Goal: Transaction & Acquisition: Purchase product/service

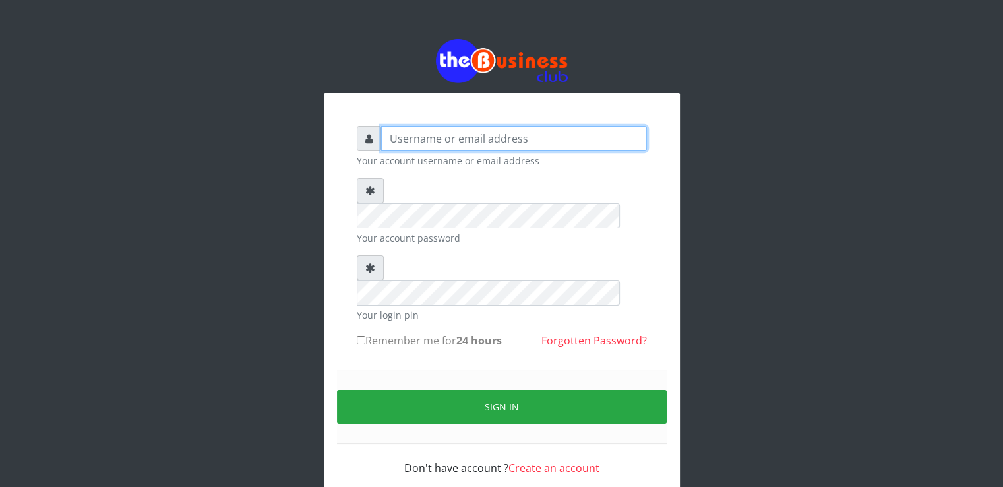
type input "ucheaaron@gmail.com"
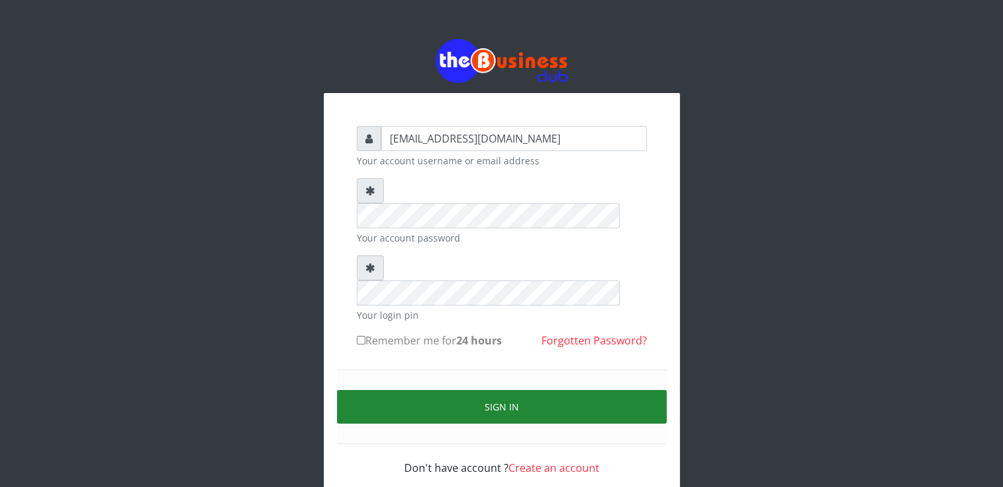
click at [434, 390] on button "Sign in" at bounding box center [502, 407] width 330 height 34
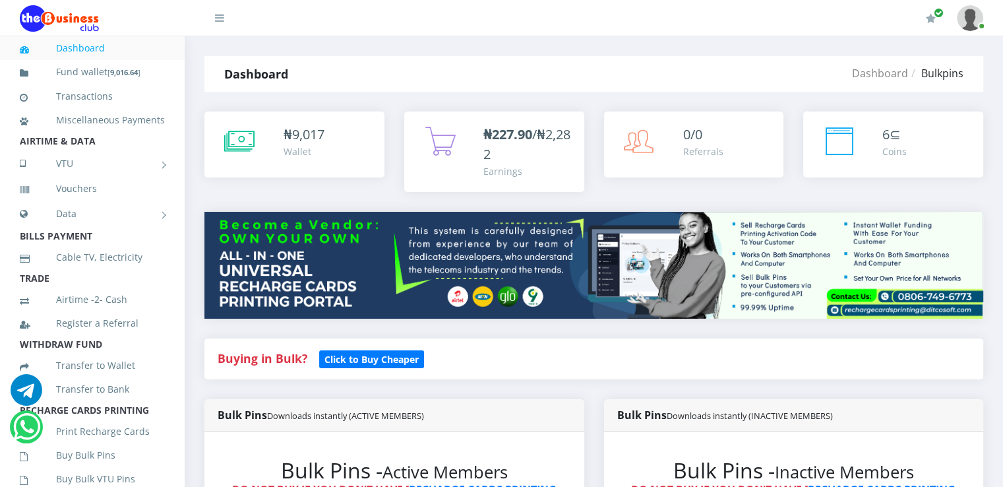
click at [91, 167] on link "VTU" at bounding box center [92, 163] width 145 height 33
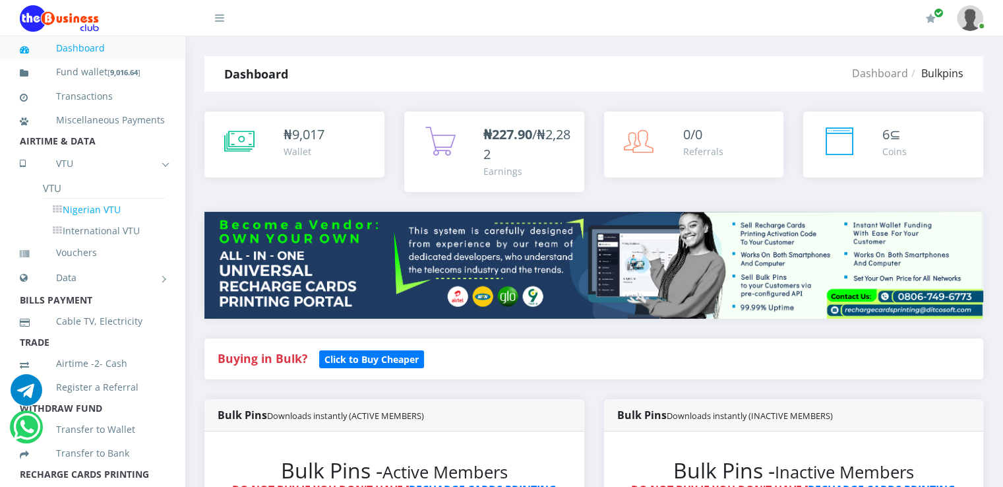
click at [89, 221] on link "Nigerian VTU" at bounding box center [104, 209] width 122 height 22
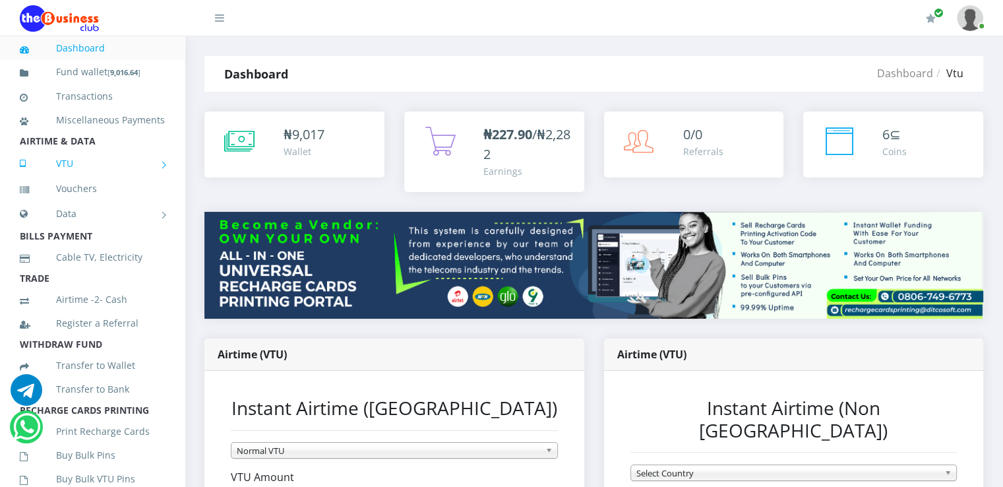
click at [63, 180] on link "VTU" at bounding box center [92, 163] width 145 height 33
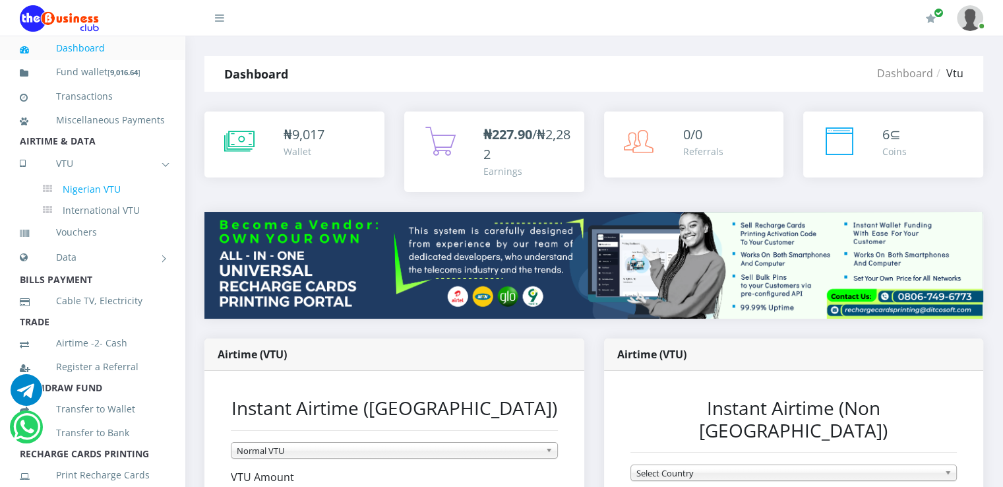
click at [103, 200] on link "Nigerian VTU" at bounding box center [104, 189] width 122 height 22
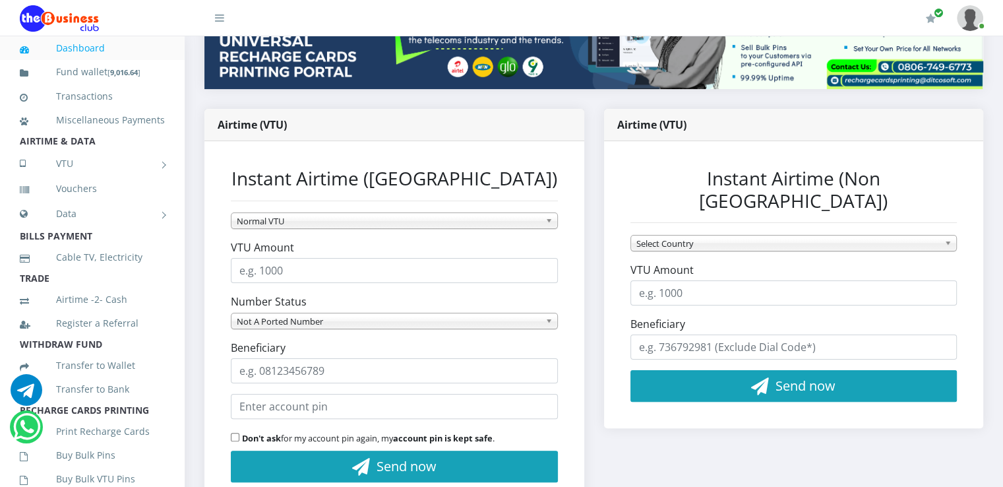
scroll to position [236, 0]
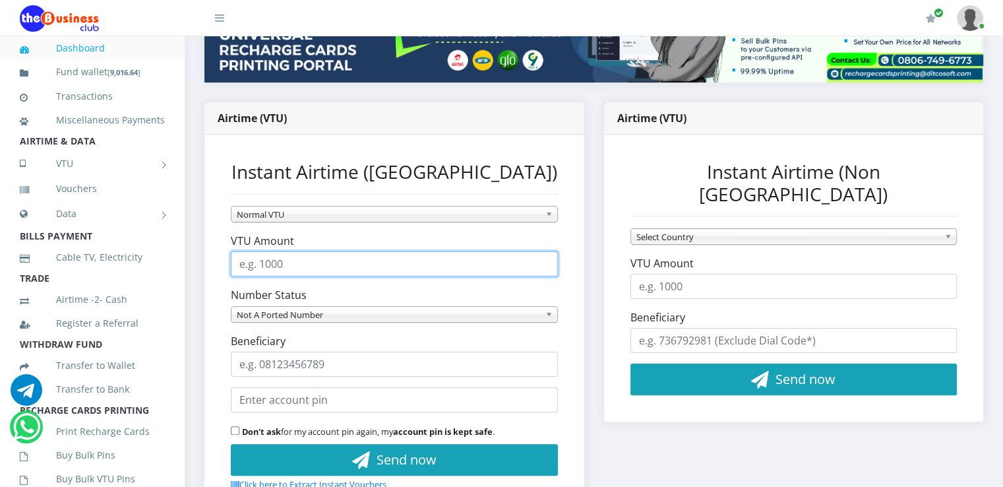
click at [369, 264] on input "VTU Amount" at bounding box center [394, 263] width 327 height 25
type input "6500"
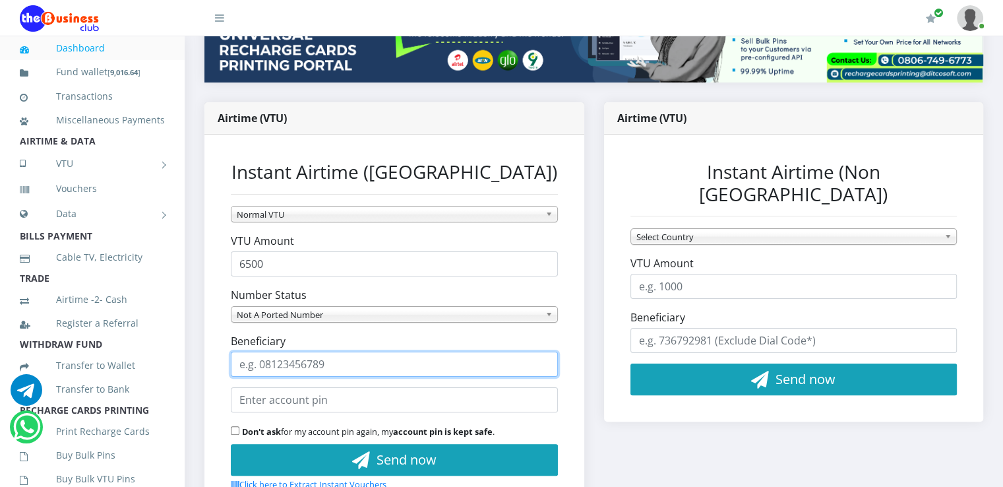
click at [305, 365] on input "Beneficiary" at bounding box center [394, 363] width 327 height 25
type input "09110360388"
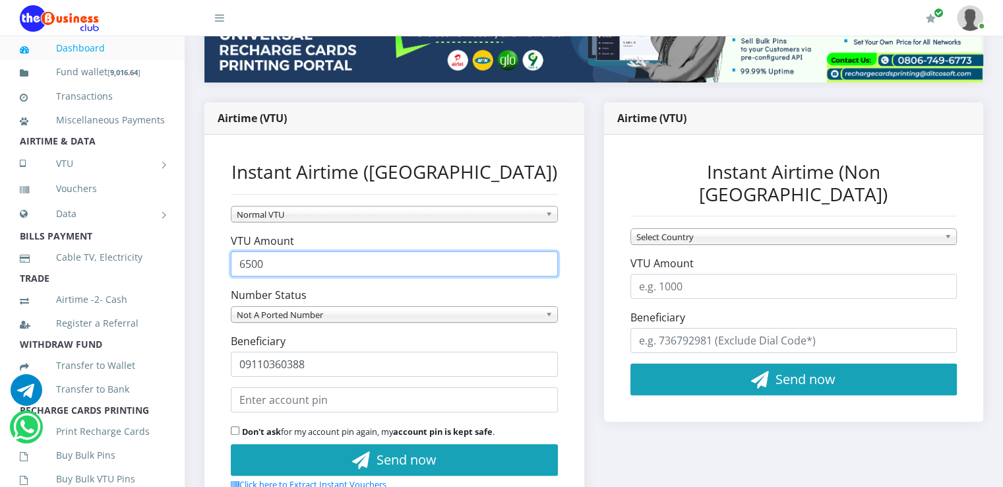
click at [247, 264] on input "6500" at bounding box center [394, 263] width 327 height 25
type input "500"
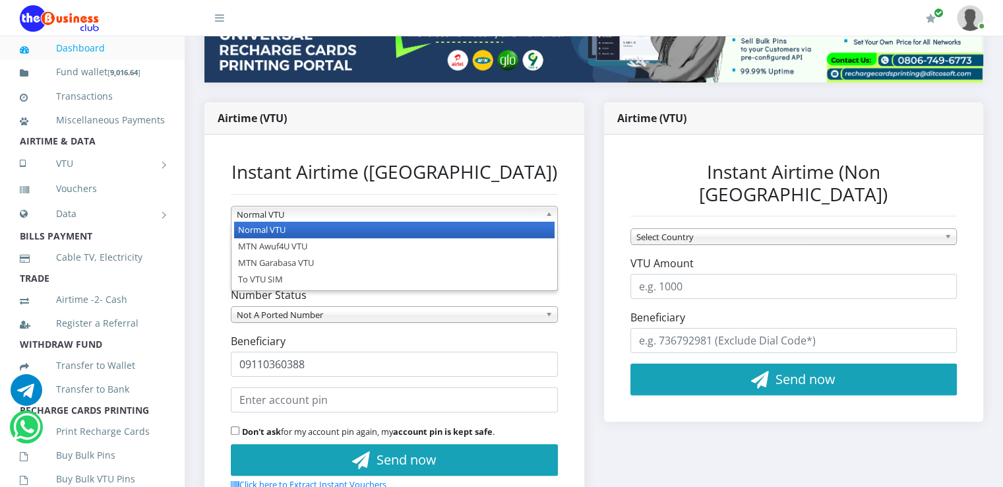
click at [285, 208] on span "Normal VTU" at bounding box center [388, 214] width 303 height 16
click at [295, 212] on span "Normal VTU" at bounding box center [388, 214] width 303 height 16
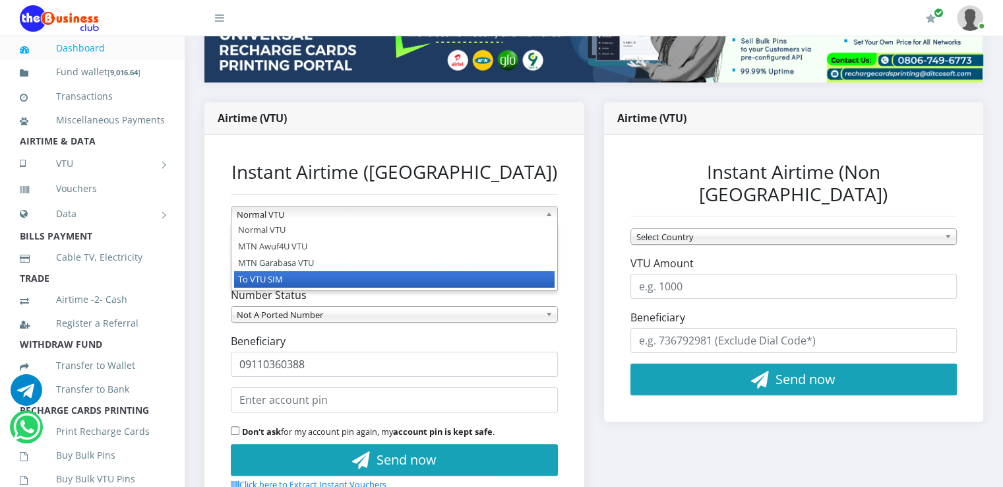
click at [357, 251] on li "MTN Awuf4U VTU" at bounding box center [394, 246] width 320 height 16
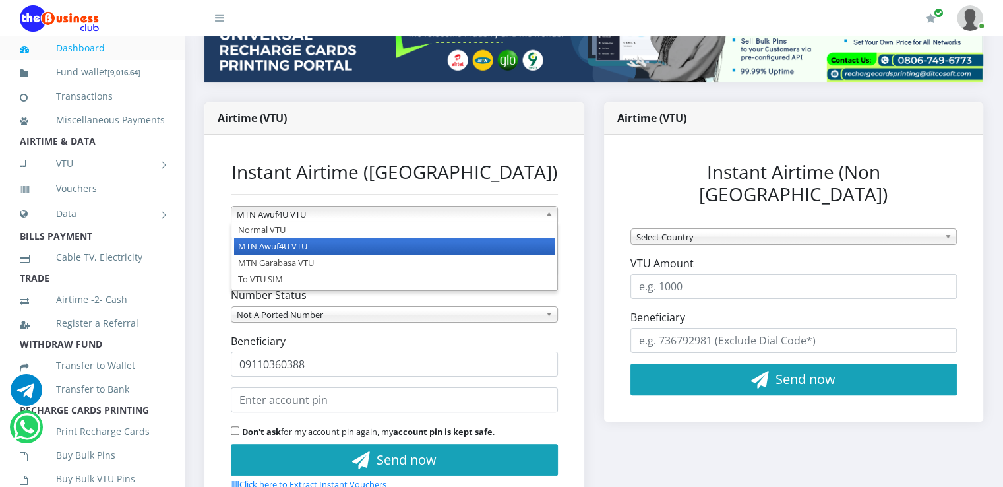
click at [319, 217] on span "MTN Awuf4U VTU" at bounding box center [388, 214] width 303 height 16
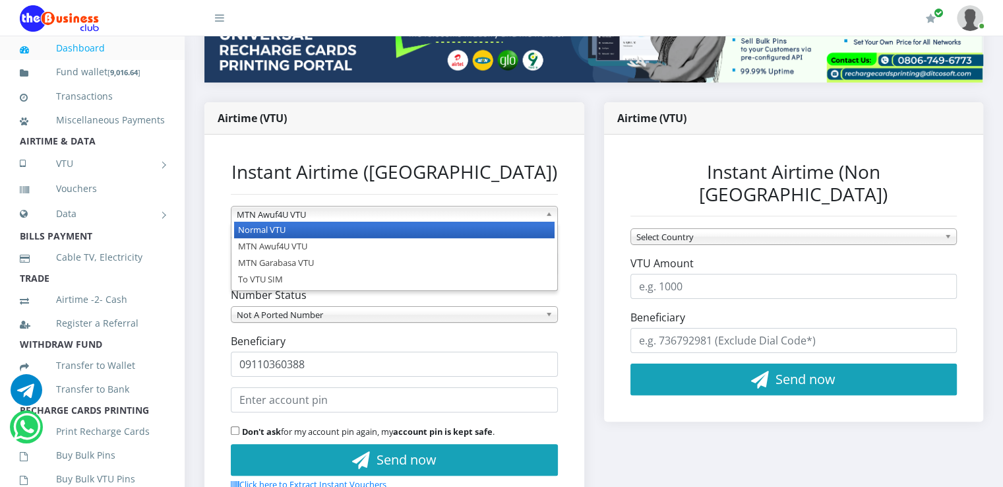
click at [314, 227] on li "Normal VTU" at bounding box center [394, 230] width 320 height 16
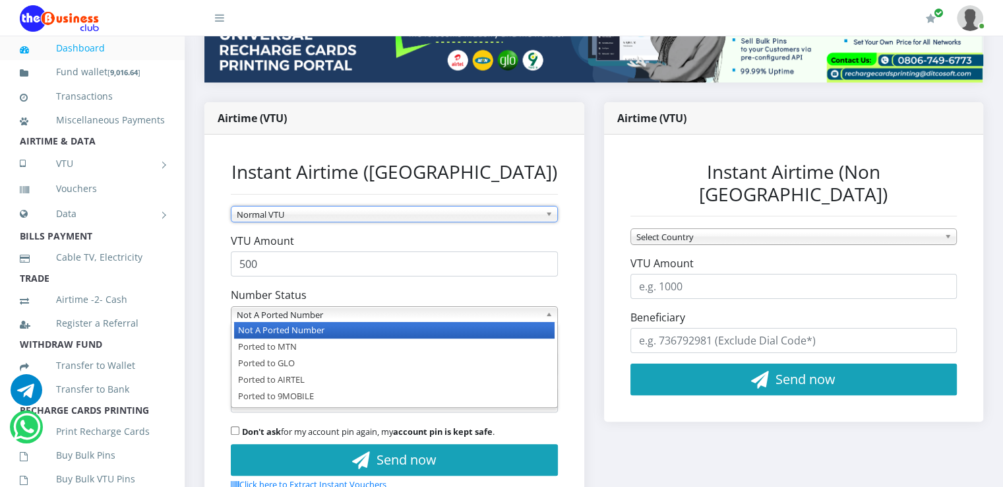
click at [314, 318] on span "Not A Ported Number" at bounding box center [388, 315] width 303 height 16
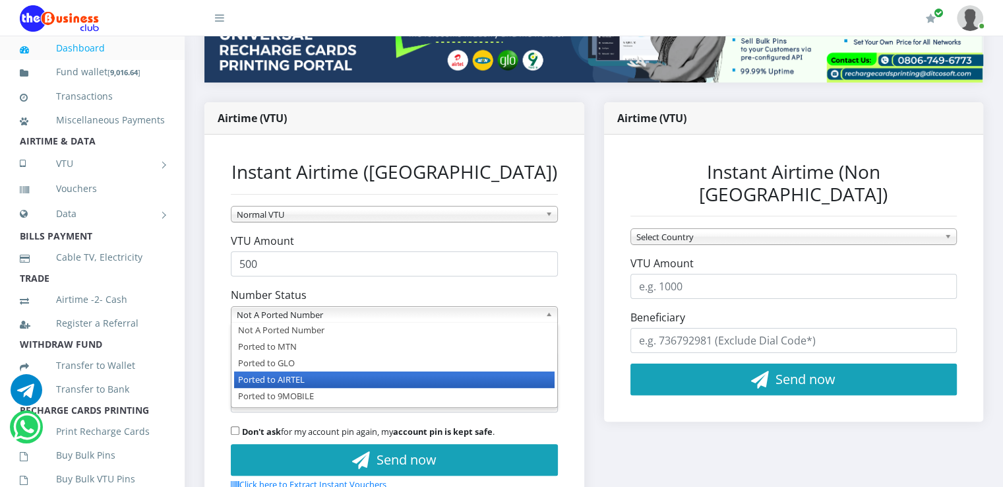
click at [299, 378] on li "Ported to AIRTEL" at bounding box center [394, 379] width 320 height 16
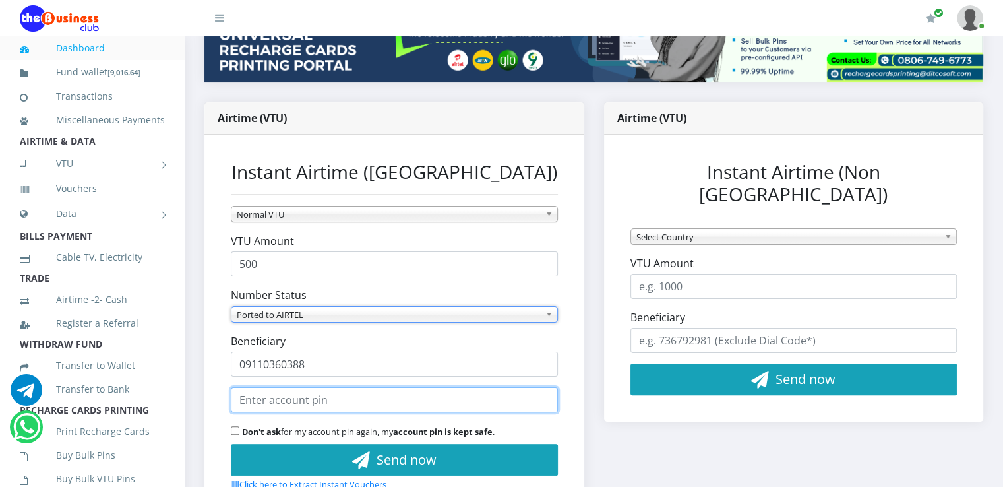
click at [293, 402] on input "text" at bounding box center [394, 399] width 327 height 25
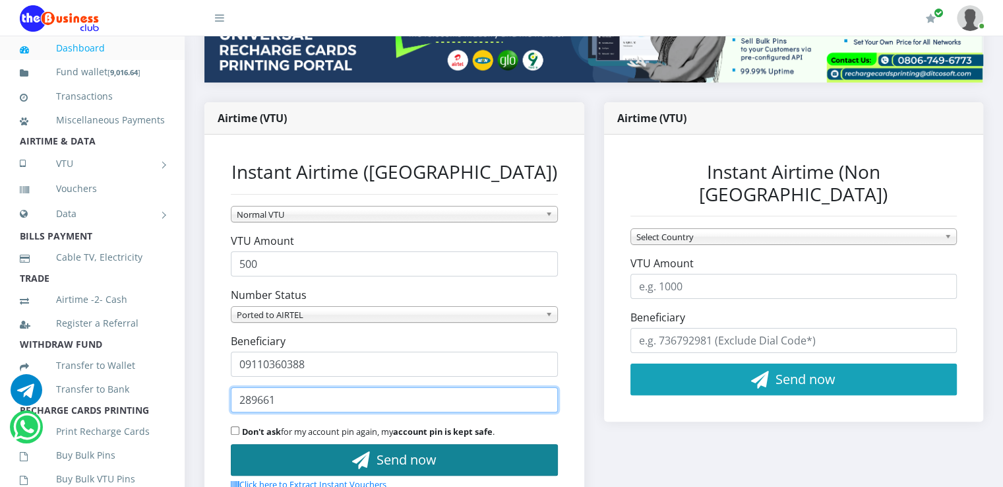
type input "289661"
click at [287, 455] on button "Send now" at bounding box center [394, 460] width 327 height 32
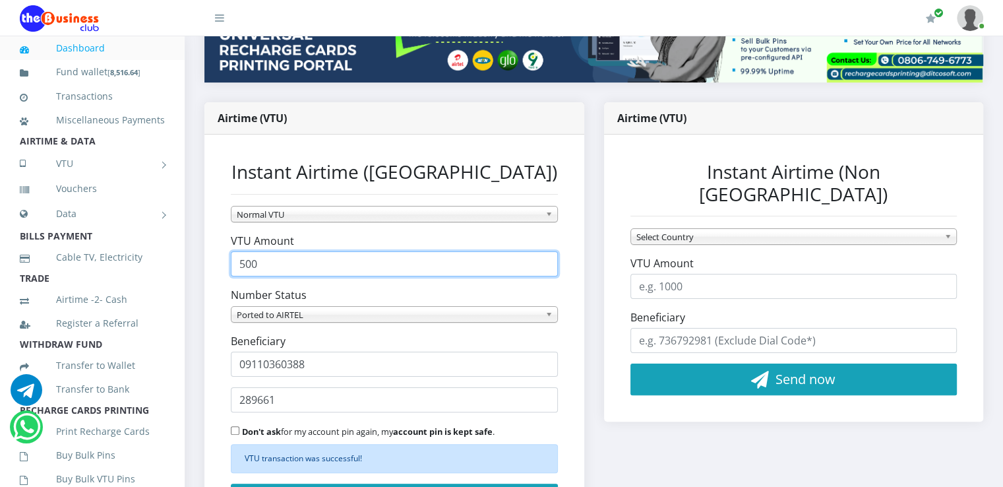
click at [285, 267] on input "500" at bounding box center [394, 263] width 327 height 25
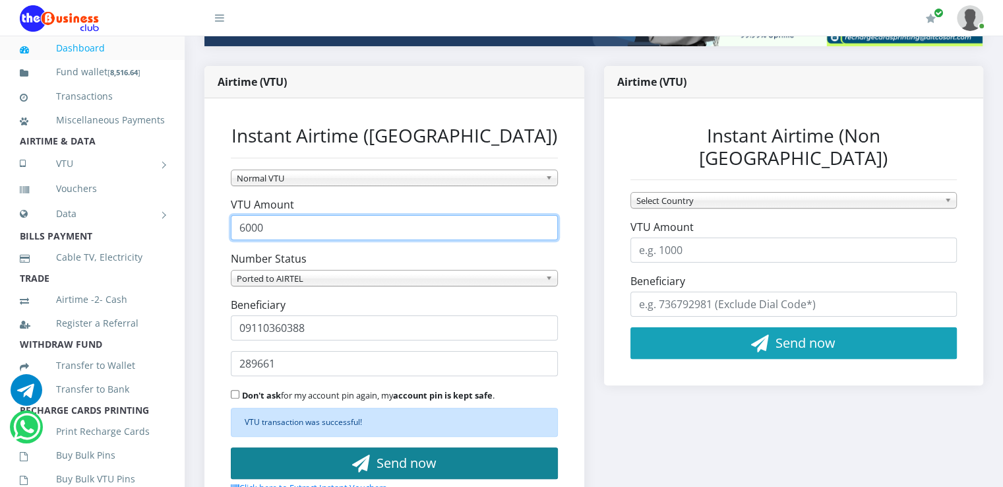
type input "6000"
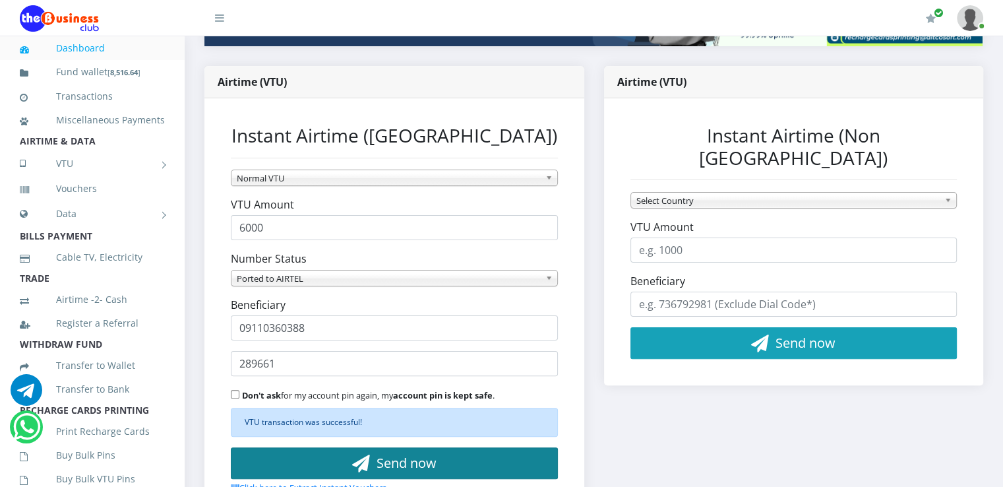
click at [487, 456] on button "Send now" at bounding box center [394, 463] width 327 height 32
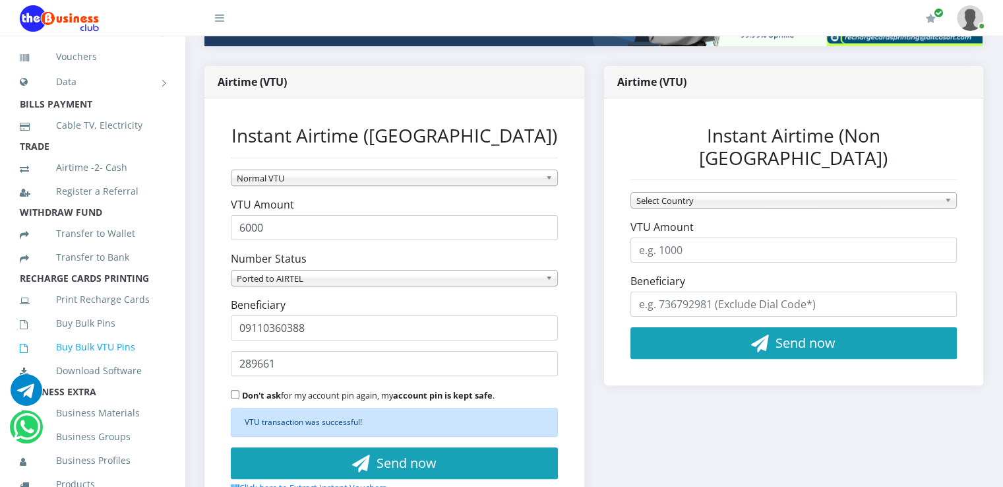
scroll to position [150, 0]
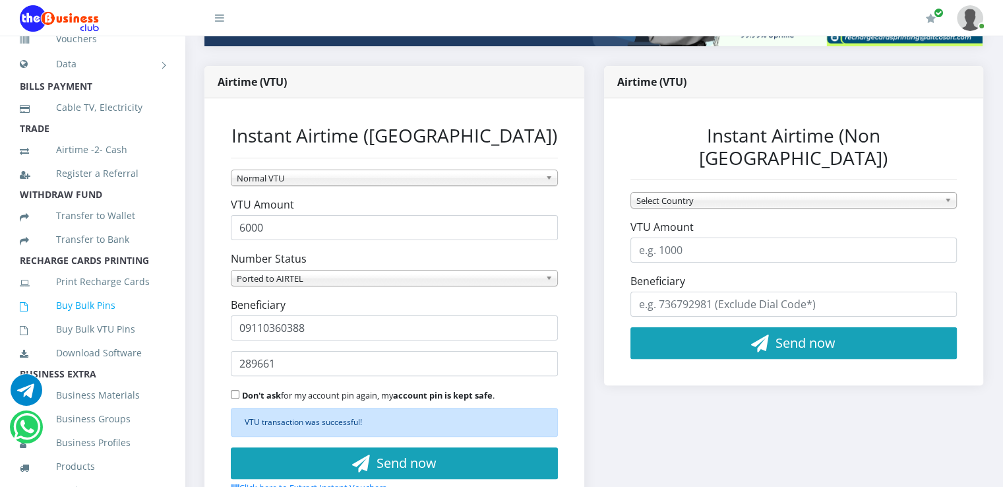
click at [117, 320] on link "Buy Bulk Pins" at bounding box center [92, 305] width 145 height 30
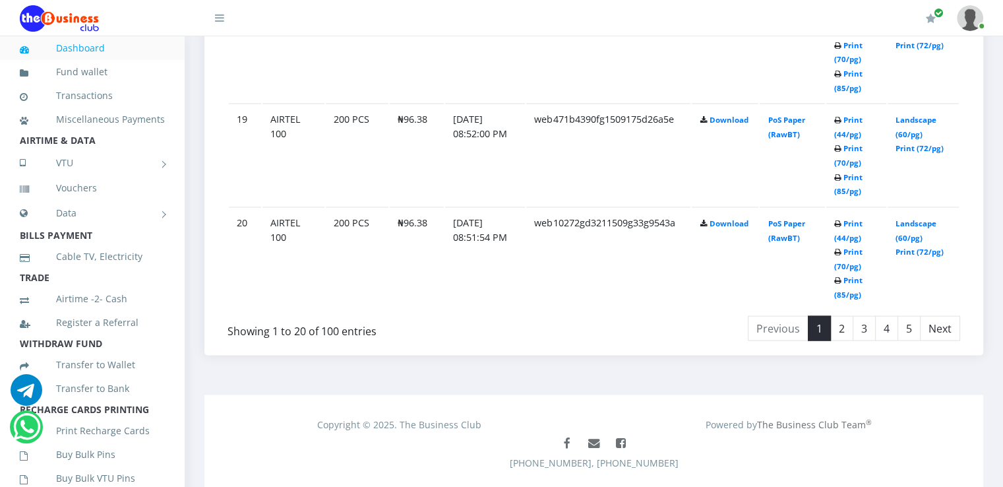
scroll to position [2584, 0]
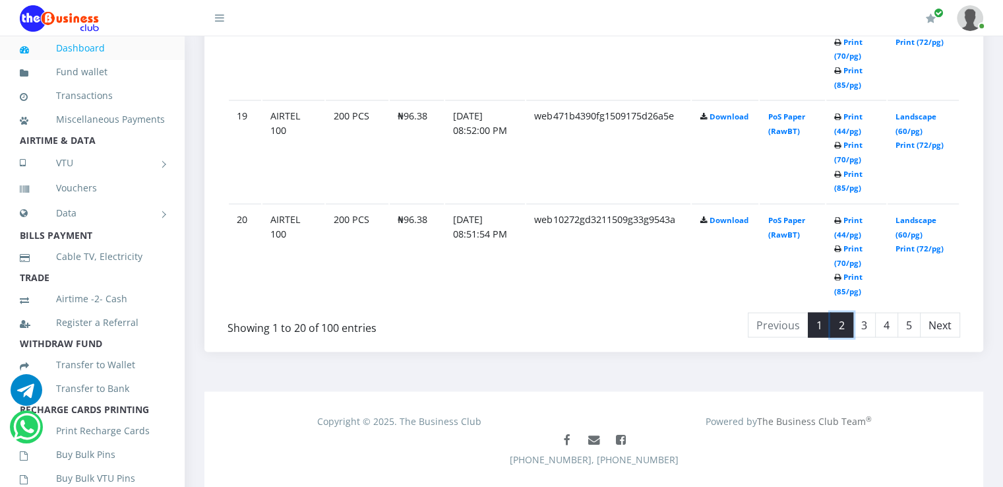
click at [844, 318] on link "2" at bounding box center [841, 324] width 23 height 25
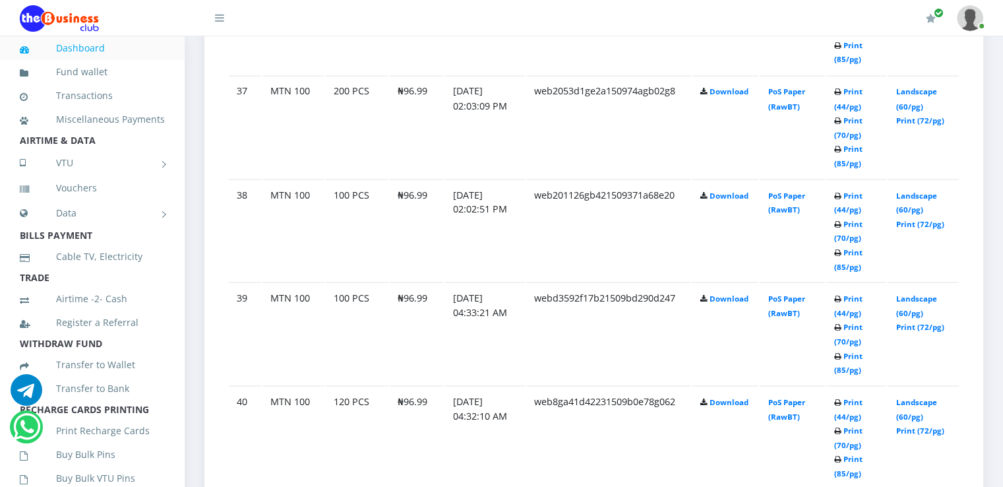
scroll to position [2441, 0]
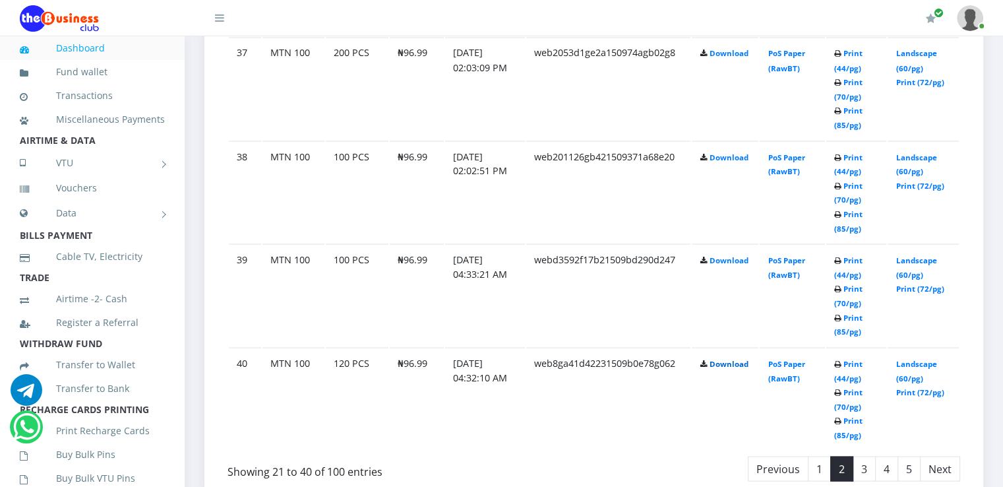
click at [738, 358] on link "Download" at bounding box center [728, 363] width 39 height 10
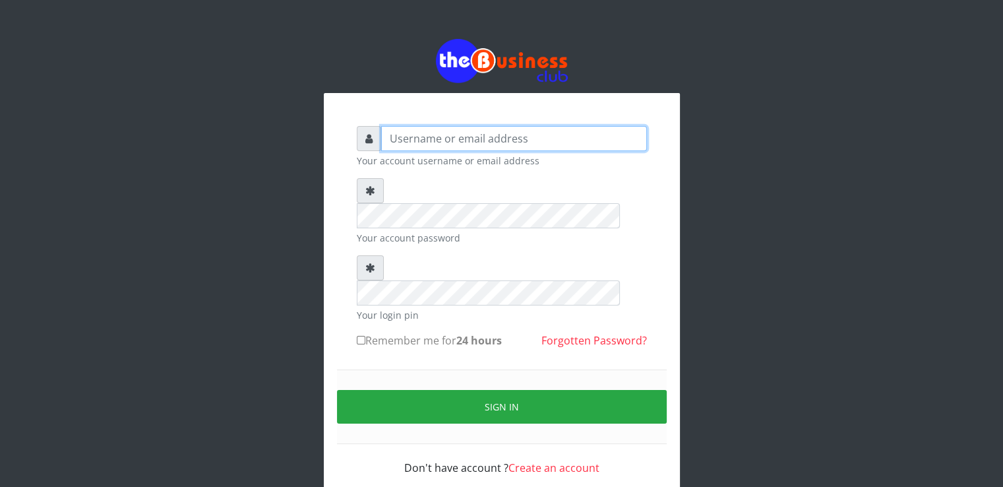
type input "[EMAIL_ADDRESS][DOMAIN_NAME]"
click at [411, 231] on small "Your account password" at bounding box center [502, 238] width 290 height 14
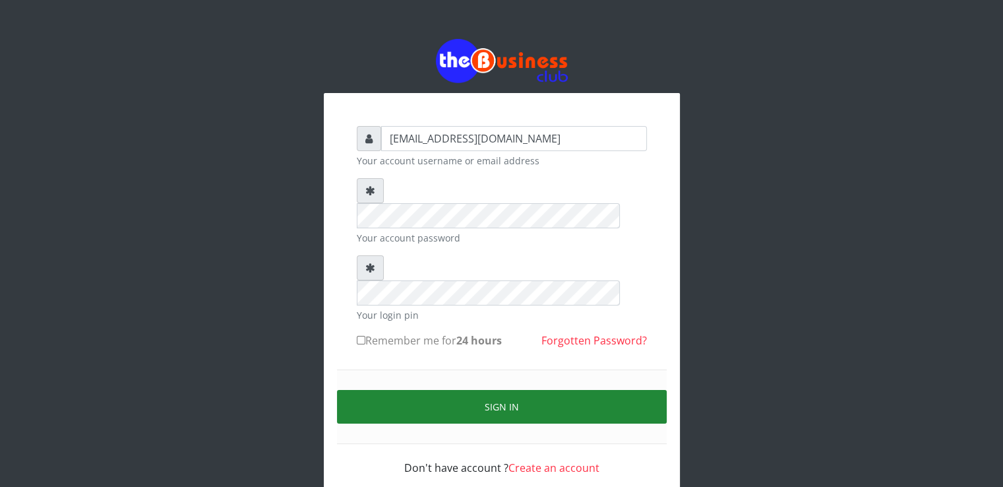
click at [413, 390] on button "Sign in" at bounding box center [502, 407] width 330 height 34
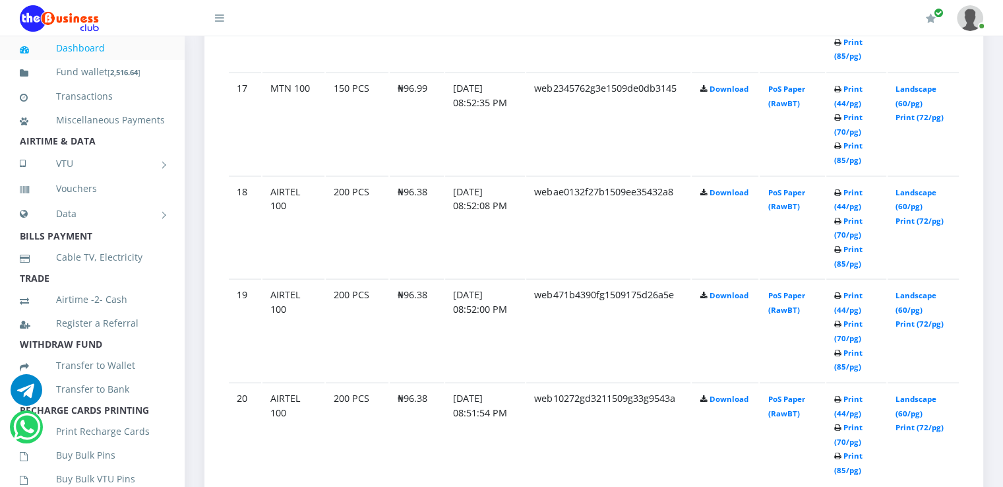
scroll to position [2618, 0]
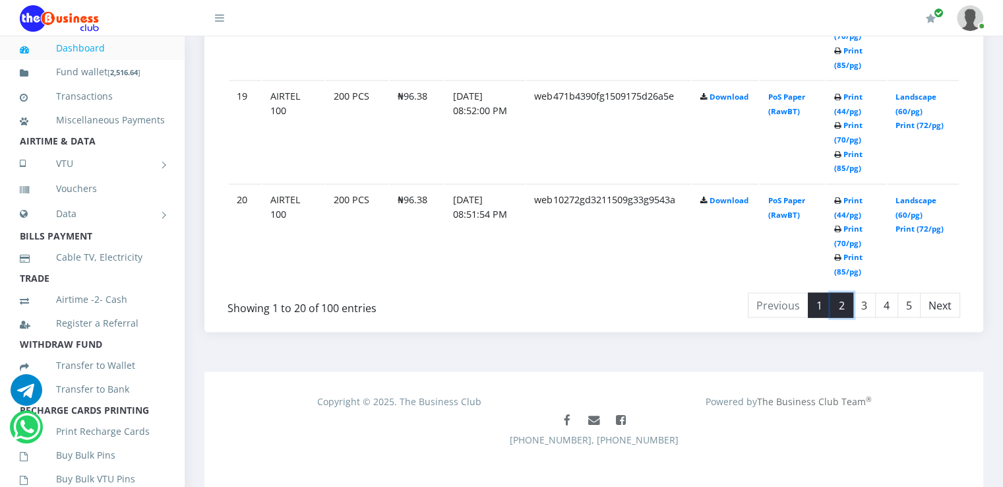
click at [839, 298] on link "2" at bounding box center [841, 305] width 23 height 25
click at [720, 195] on link "Download" at bounding box center [728, 200] width 39 height 10
click at [718, 92] on link "Download" at bounding box center [728, 97] width 39 height 10
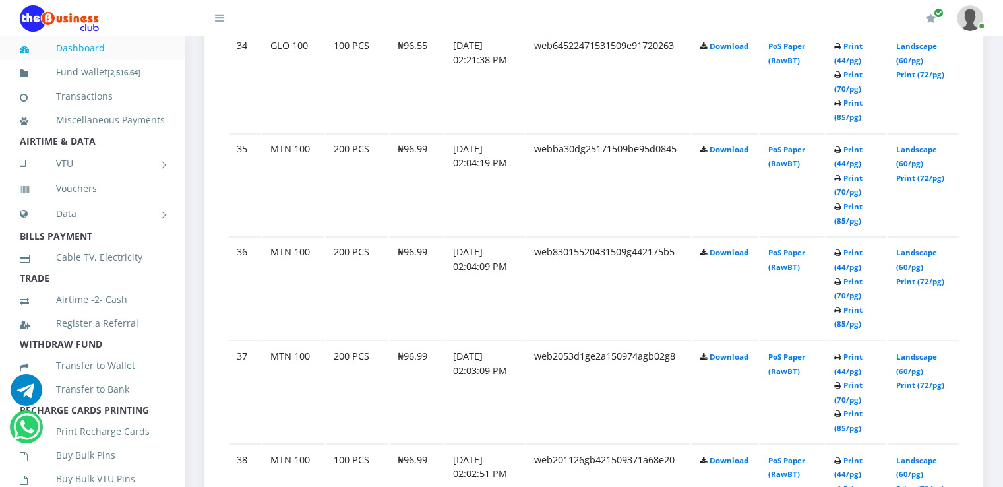
scroll to position [2146, 0]
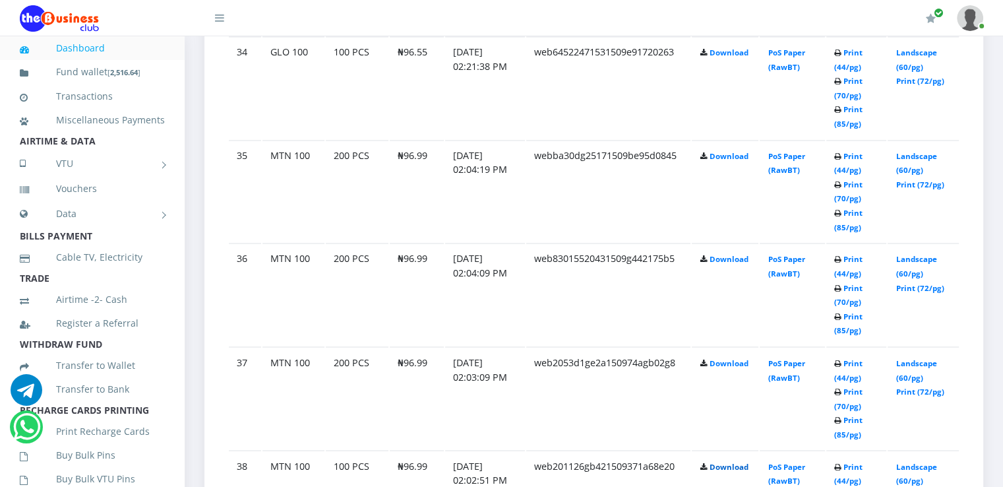
click at [733, 461] on link "Download" at bounding box center [728, 466] width 39 height 10
click at [719, 357] on link "Download" at bounding box center [728, 362] width 39 height 10
click at [719, 254] on link "Download" at bounding box center [728, 259] width 39 height 10
click at [717, 151] on link "Download" at bounding box center [728, 156] width 39 height 10
click at [639, 201] on td "webba30dg25171509be95d0845" at bounding box center [608, 191] width 164 height 102
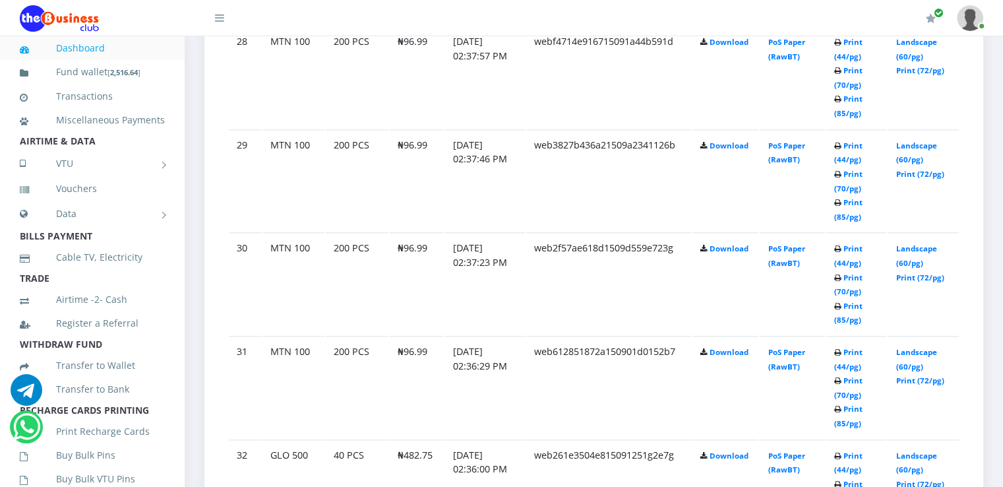
scroll to position [1522, 0]
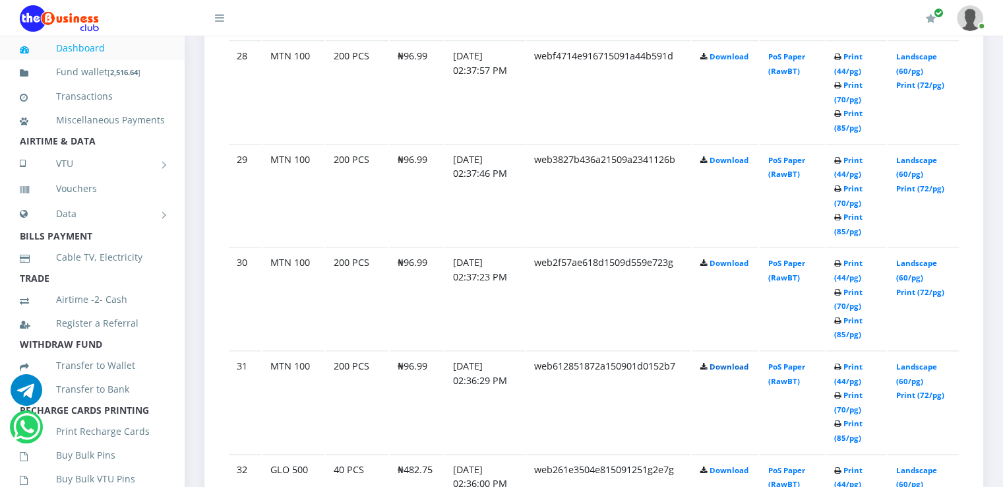
click at [724, 361] on link "Download" at bounding box center [728, 366] width 39 height 10
click at [717, 258] on link "Download" at bounding box center [728, 263] width 39 height 10
click at [715, 156] on link "Download" at bounding box center [728, 160] width 39 height 10
click at [736, 52] on link "Download" at bounding box center [728, 56] width 39 height 10
click at [990, 138] on div "Bulk Pins History Show 20 50 100 All entries Search: # Network Quantity Unit Pr…" at bounding box center [593, 323] width 798 height 2249
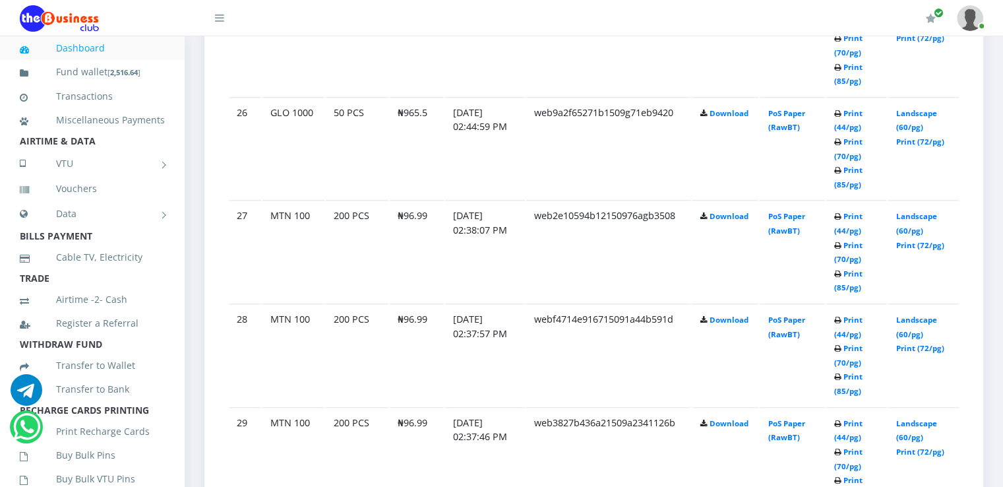
scroll to position [1255, 0]
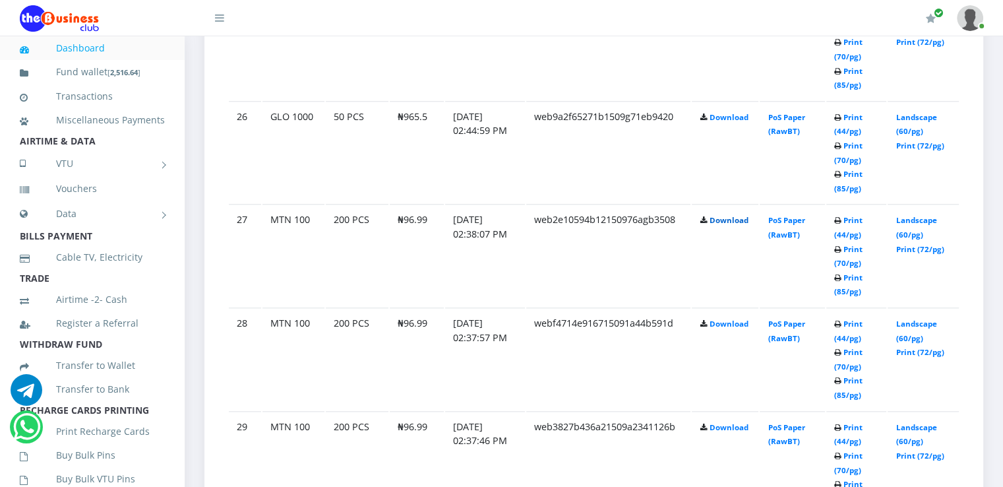
click at [742, 215] on link "Download" at bounding box center [728, 220] width 39 height 10
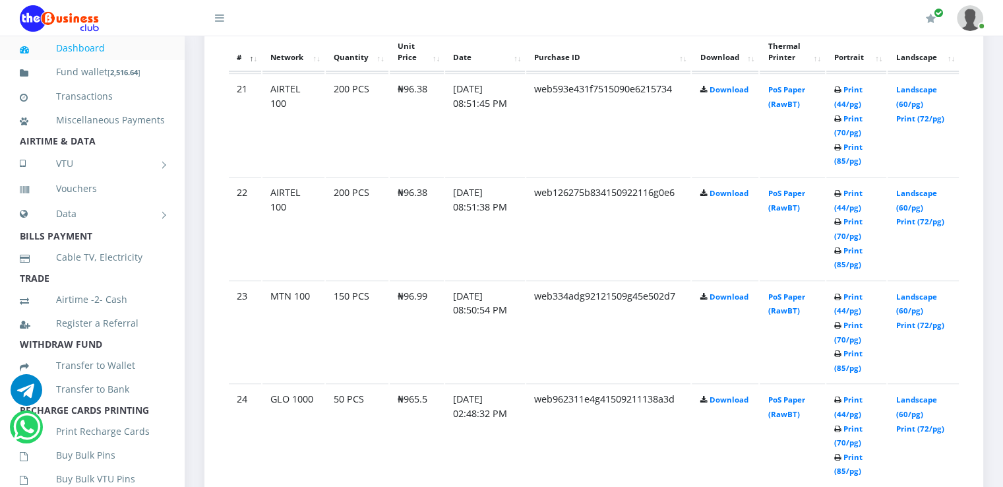
scroll to position [755, 0]
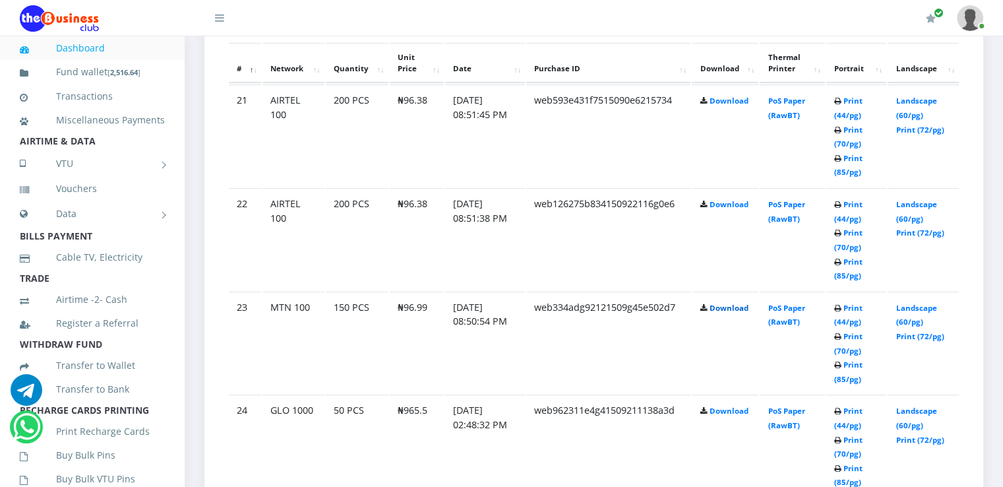
click at [725, 303] on link "Download" at bounding box center [728, 308] width 39 height 10
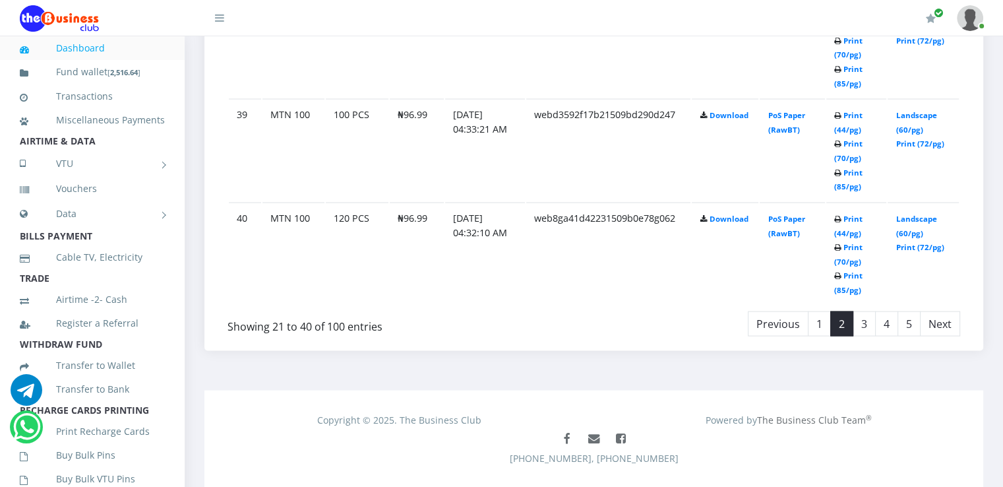
scroll to position [2603, 0]
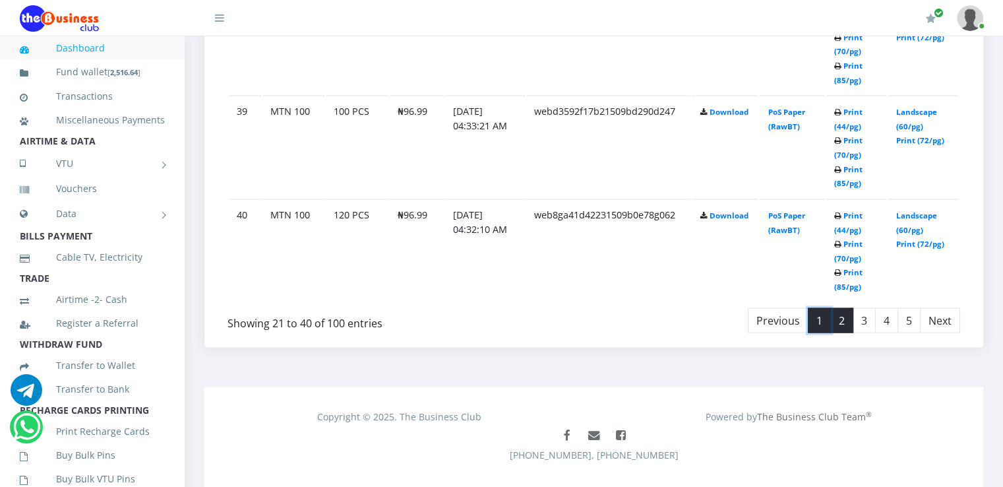
click at [819, 314] on link "1" at bounding box center [819, 320] width 23 height 25
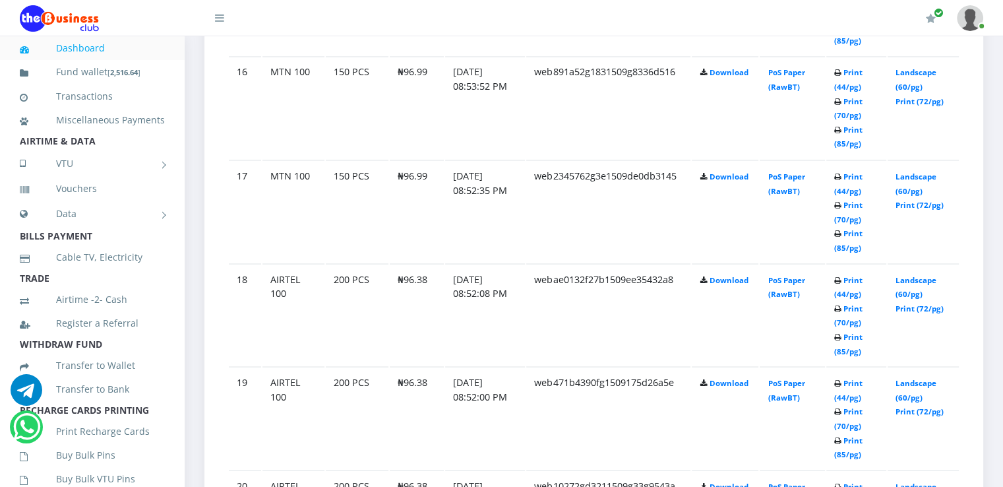
scroll to position [2329, 0]
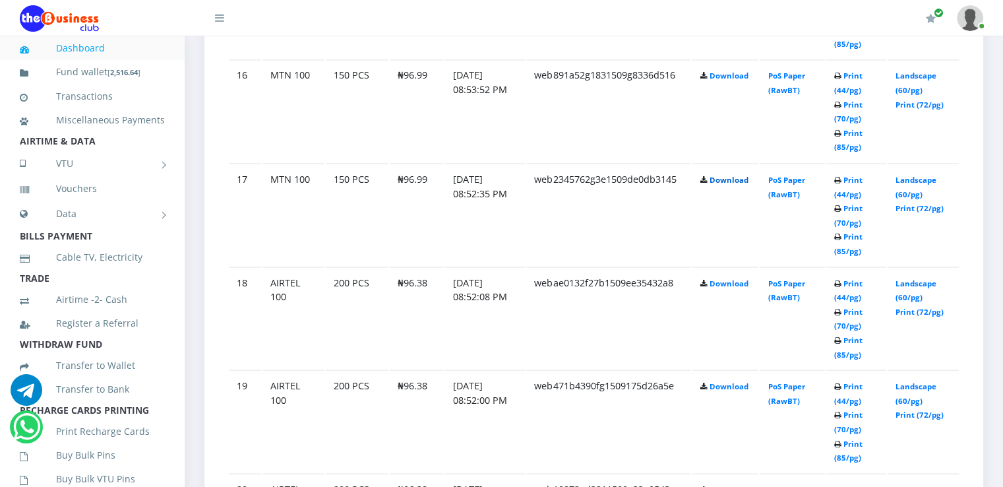
click at [729, 174] on link "Download" at bounding box center [728, 179] width 39 height 10
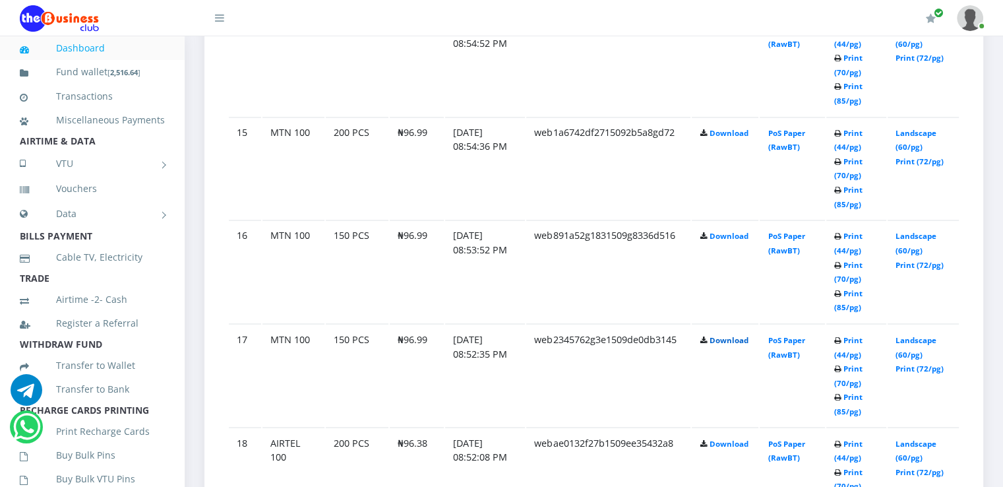
scroll to position [2165, 0]
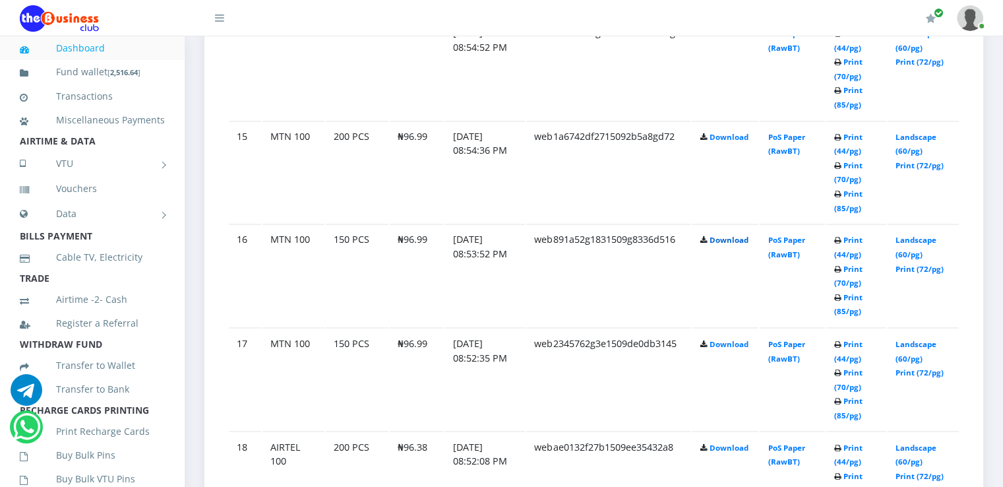
click at [733, 235] on link "Download" at bounding box center [728, 240] width 39 height 10
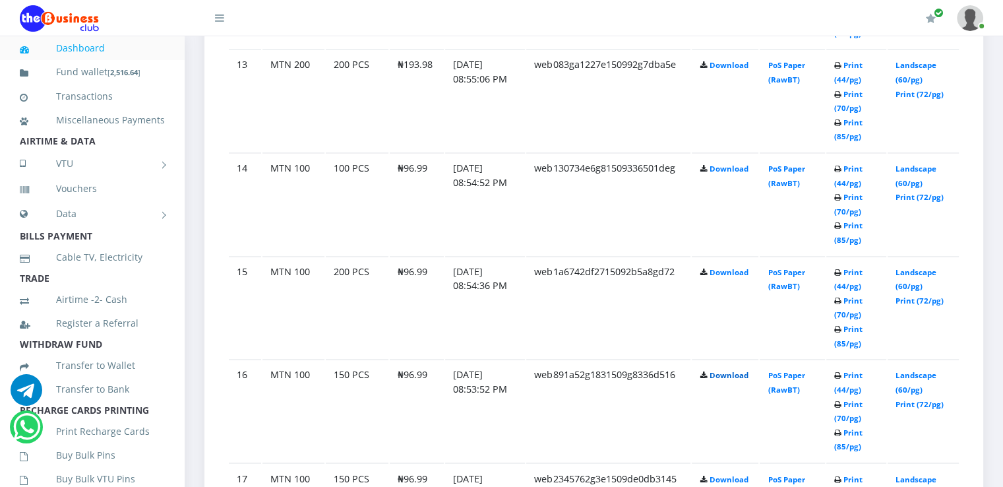
scroll to position [2026, 0]
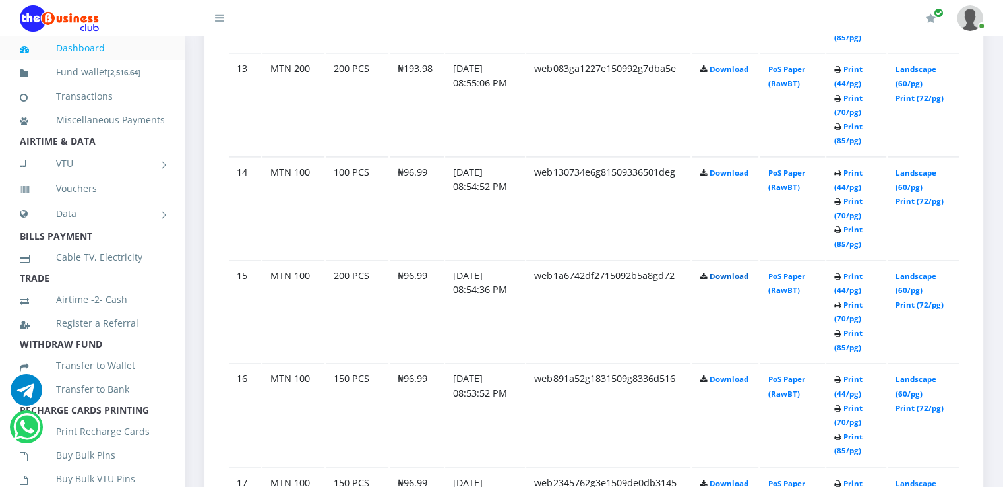
click at [719, 272] on link "Download" at bounding box center [728, 276] width 39 height 10
click at [713, 168] on link "Download" at bounding box center [728, 172] width 39 height 10
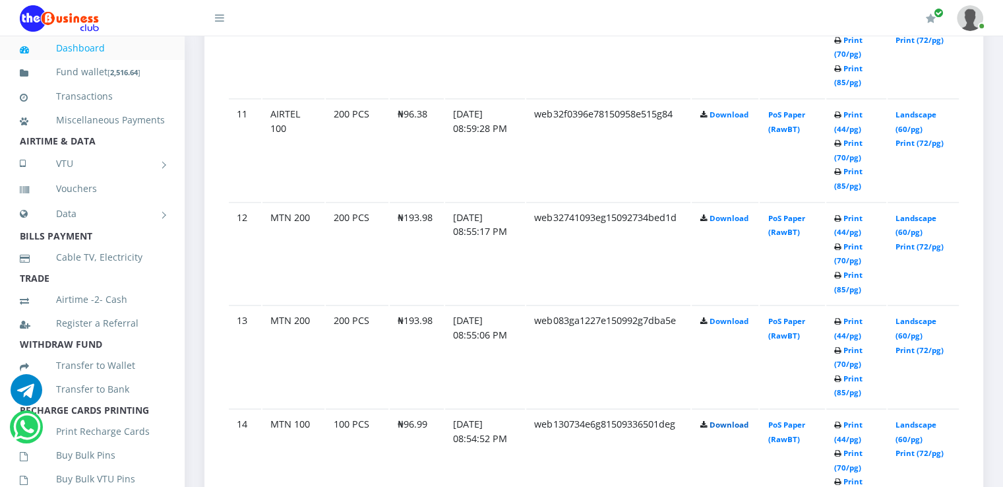
scroll to position [1770, 0]
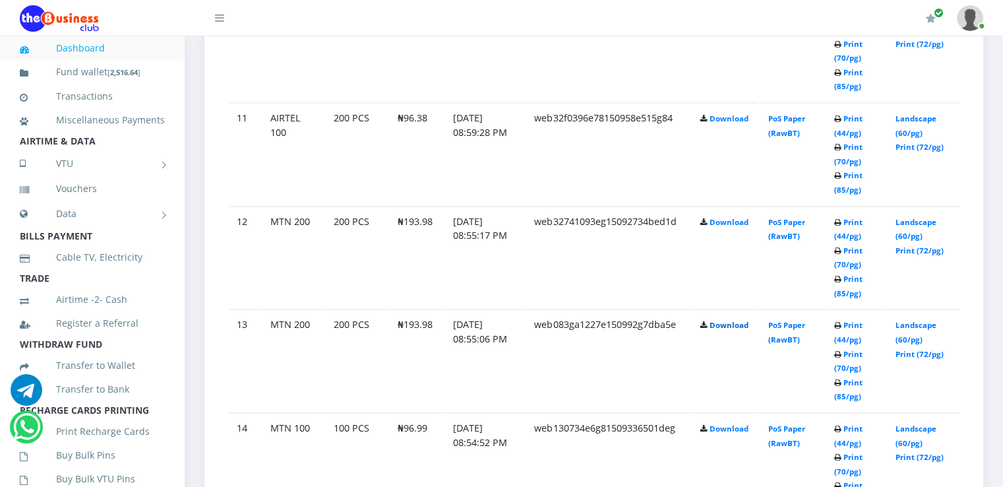
click at [738, 320] on link "Download" at bounding box center [728, 325] width 39 height 10
click at [727, 217] on link "Download" at bounding box center [728, 222] width 39 height 10
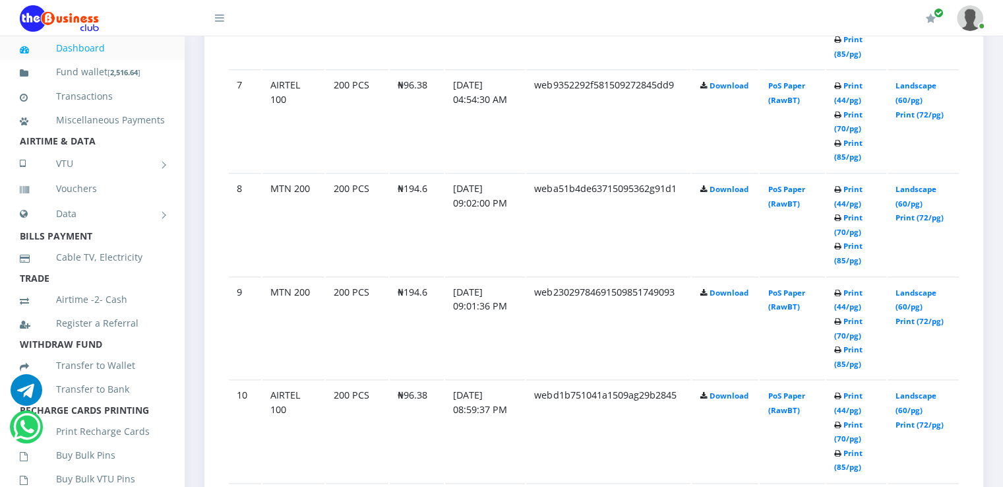
scroll to position [1383, 0]
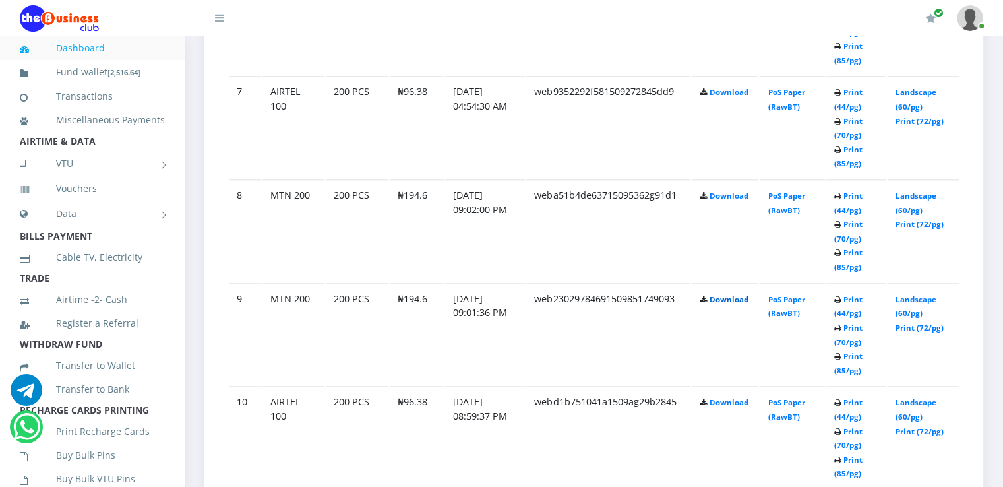
click at [739, 295] on link "Download" at bounding box center [728, 299] width 39 height 10
click at [716, 196] on link "Download" at bounding box center [728, 196] width 39 height 10
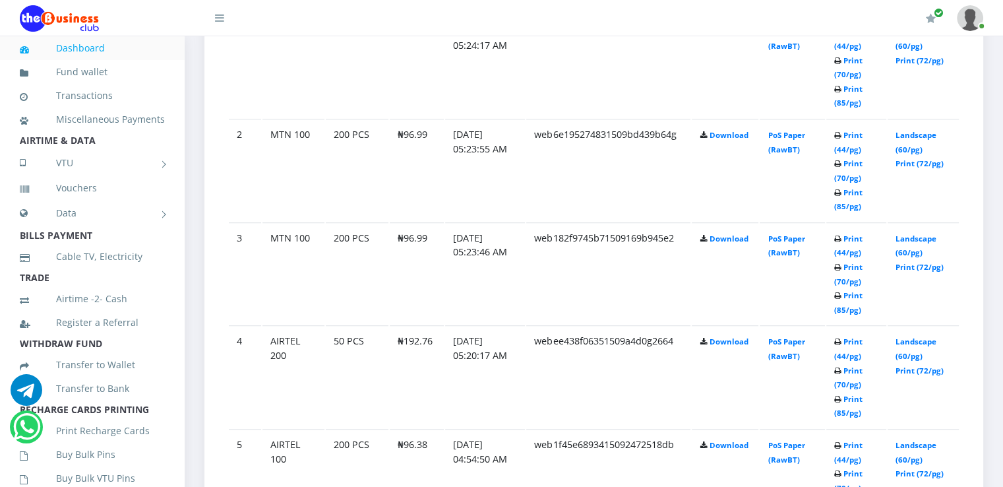
scroll to position [824, 0]
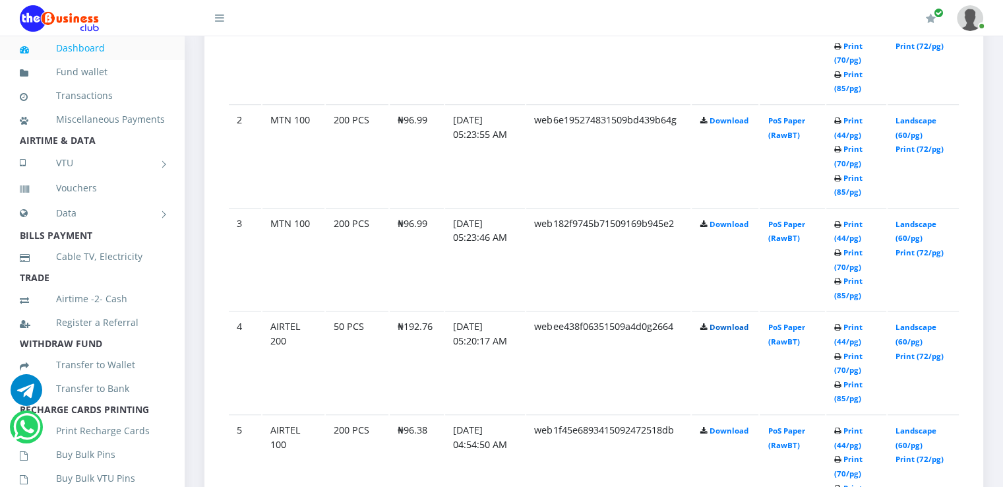
click at [743, 326] on link "Download" at bounding box center [728, 327] width 39 height 10
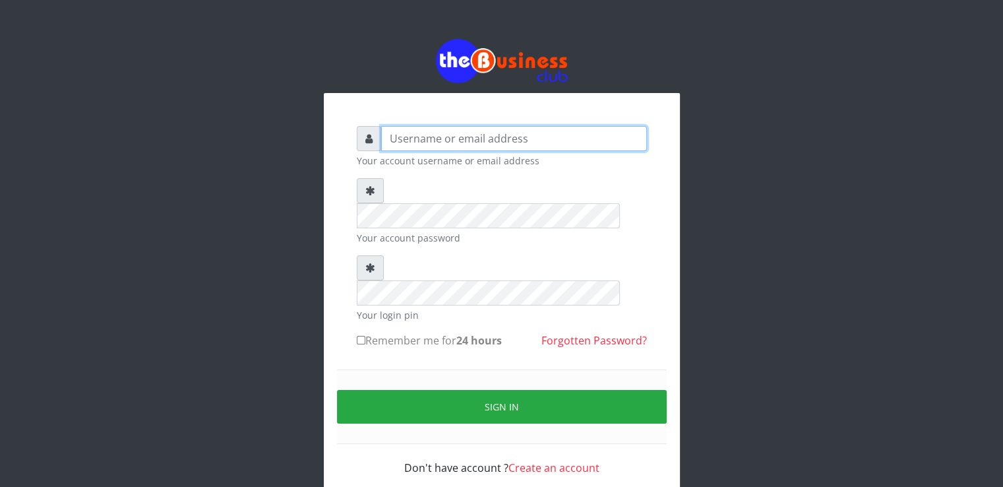
type input "[EMAIL_ADDRESS][DOMAIN_NAME]"
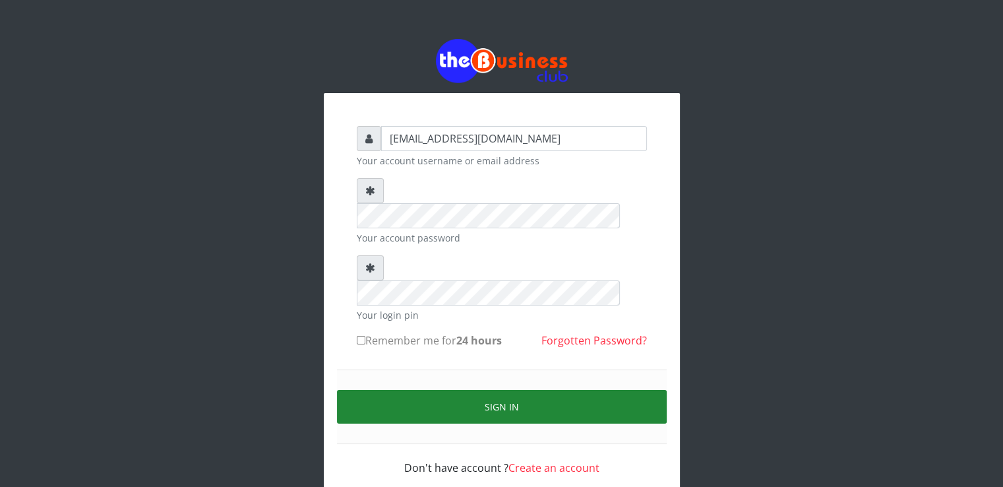
click at [438, 390] on button "Sign in" at bounding box center [502, 407] width 330 height 34
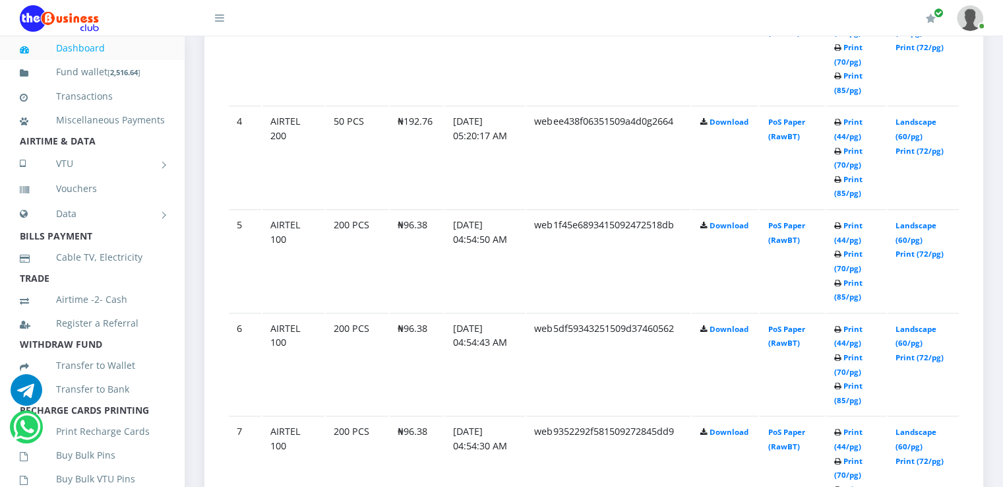
scroll to position [1040, 0]
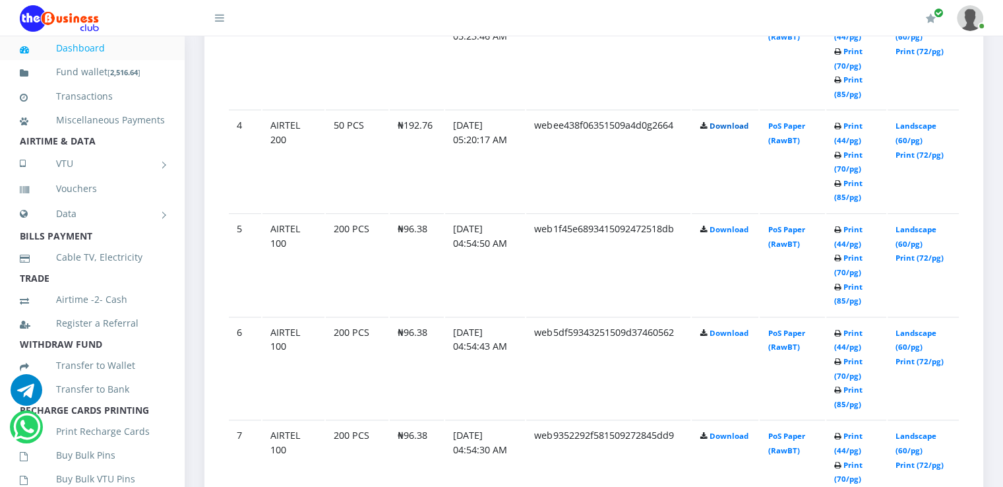
click at [728, 124] on link "Download" at bounding box center [728, 126] width 39 height 10
click at [90, 179] on link "VTU" at bounding box center [92, 163] width 145 height 33
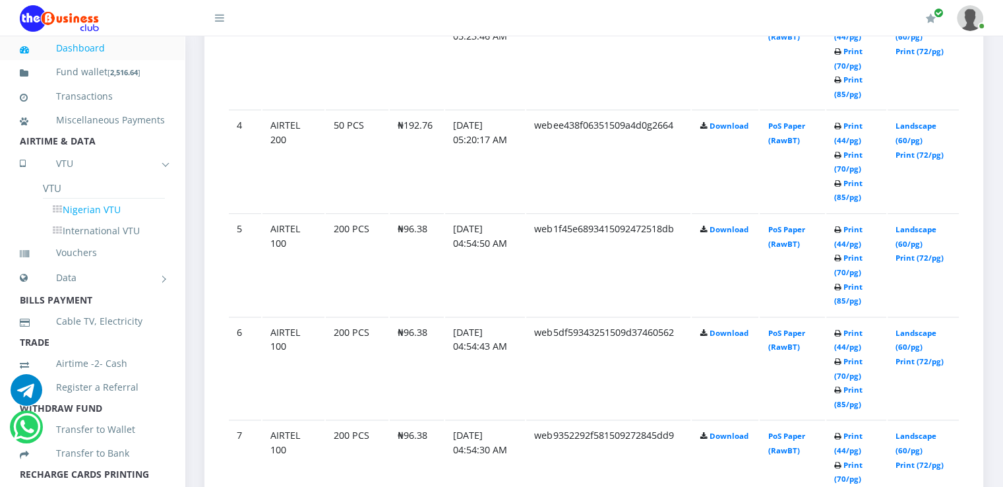
click at [90, 221] on link "Nigerian VTU" at bounding box center [104, 209] width 122 height 22
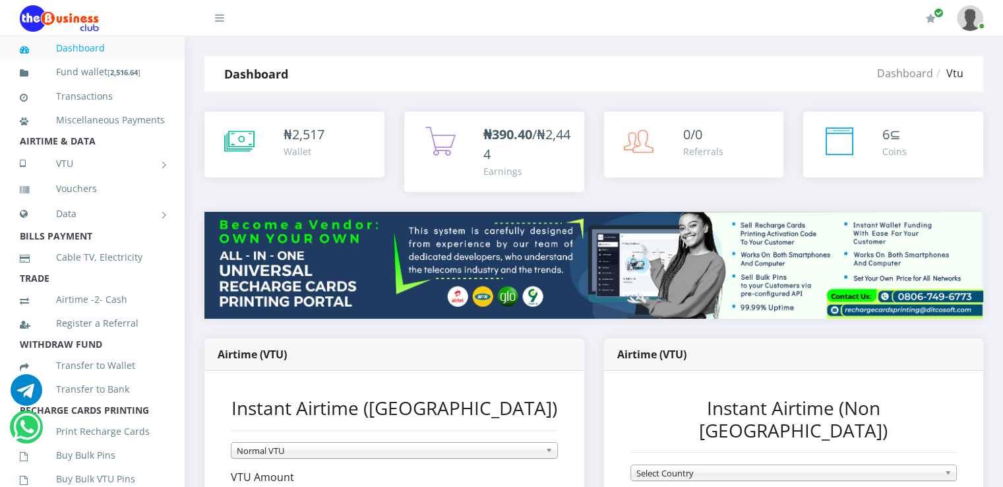
scroll to position [425, 0]
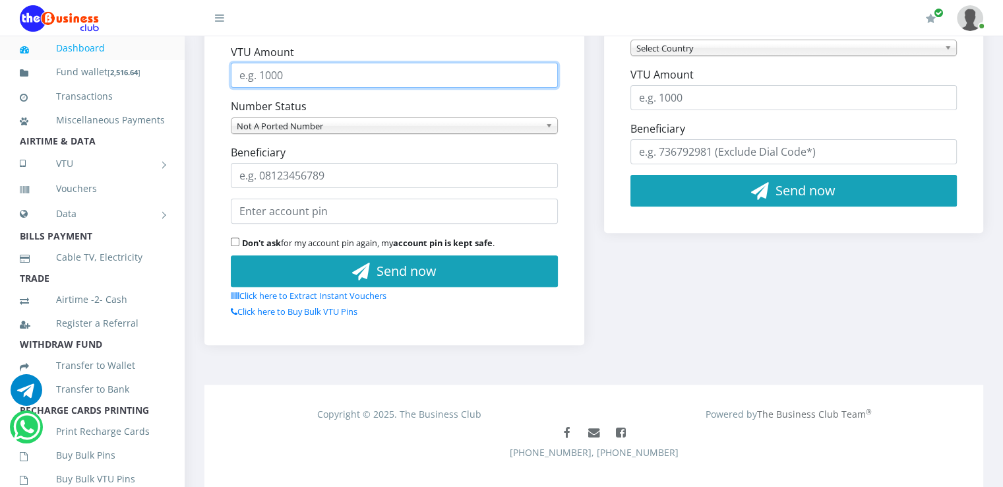
click at [491, 70] on input "VTU Amount" at bounding box center [394, 75] width 327 height 25
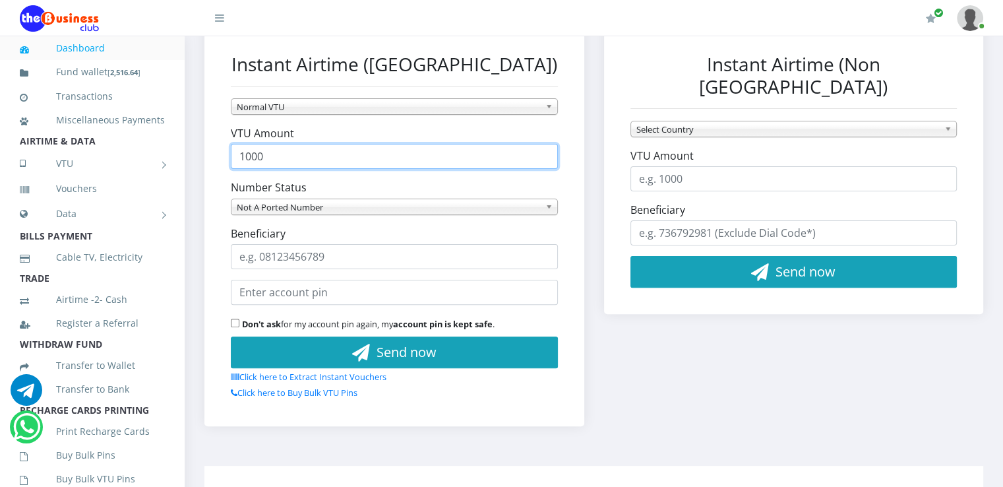
scroll to position [336, 0]
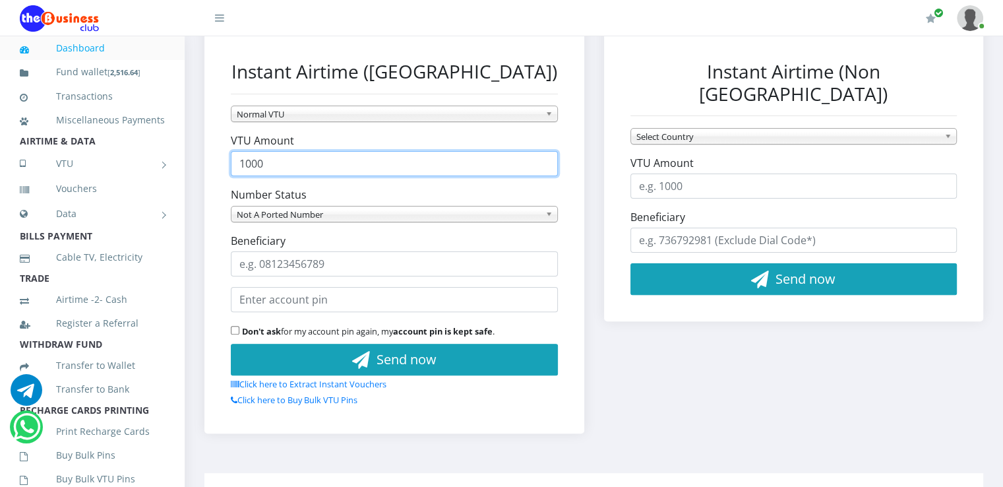
type input "1000"
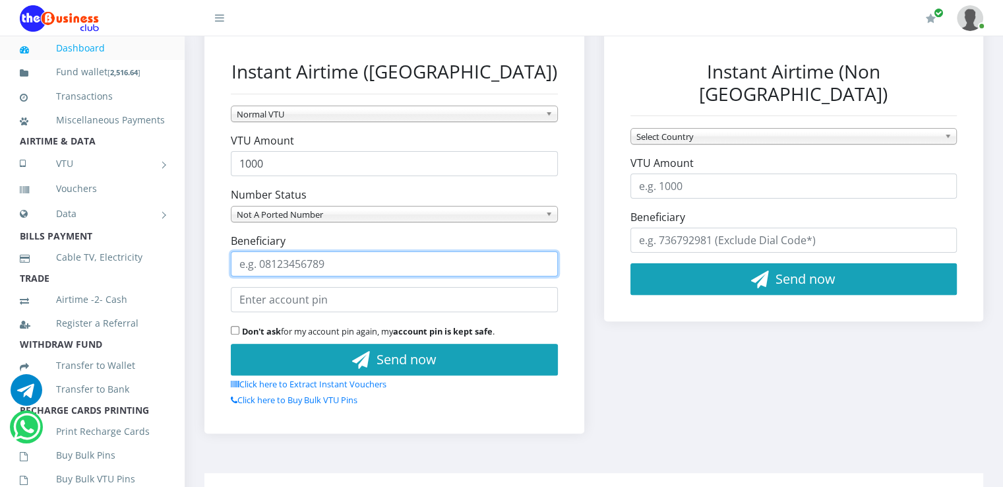
click at [412, 272] on input "Beneficiary" at bounding box center [394, 263] width 327 height 25
type input "07036179993"
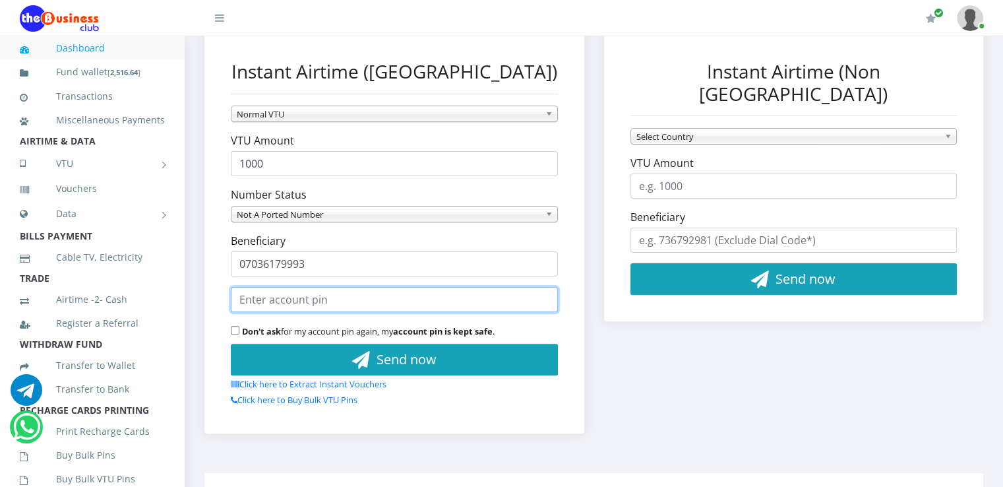
click at [357, 290] on input "text" at bounding box center [394, 299] width 327 height 25
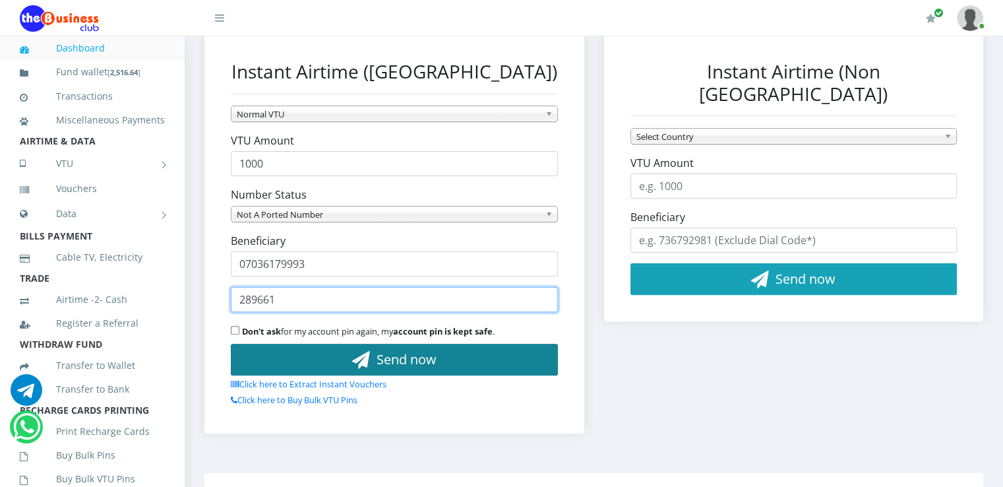
type input "289661"
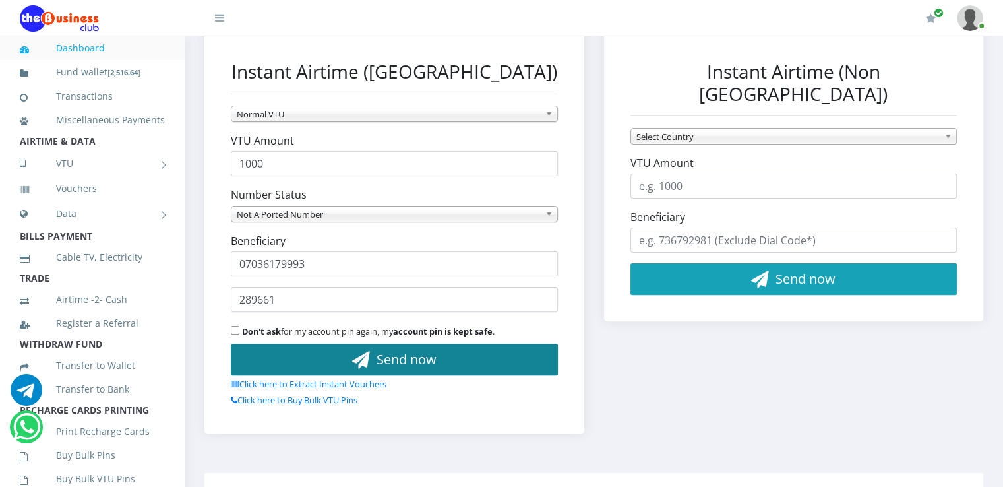
click at [336, 353] on button "Send now" at bounding box center [394, 359] width 327 height 32
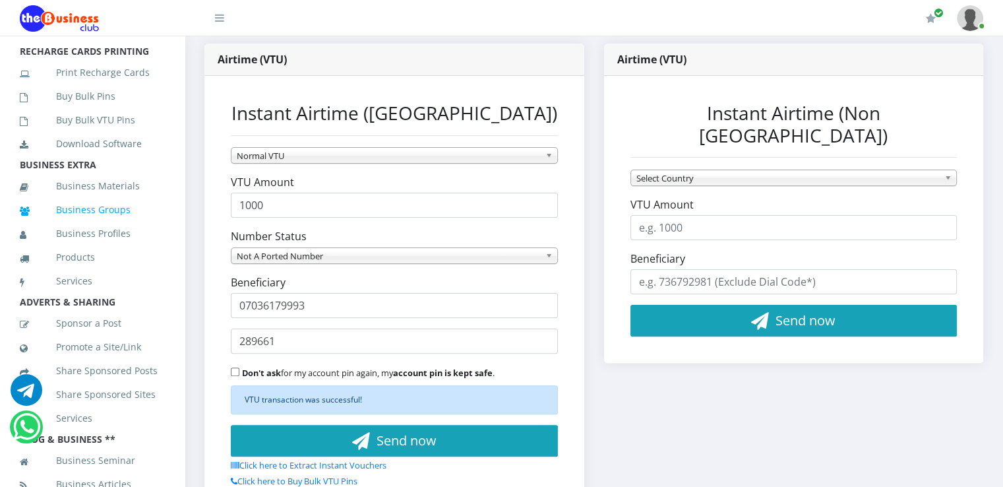
scroll to position [376, 0]
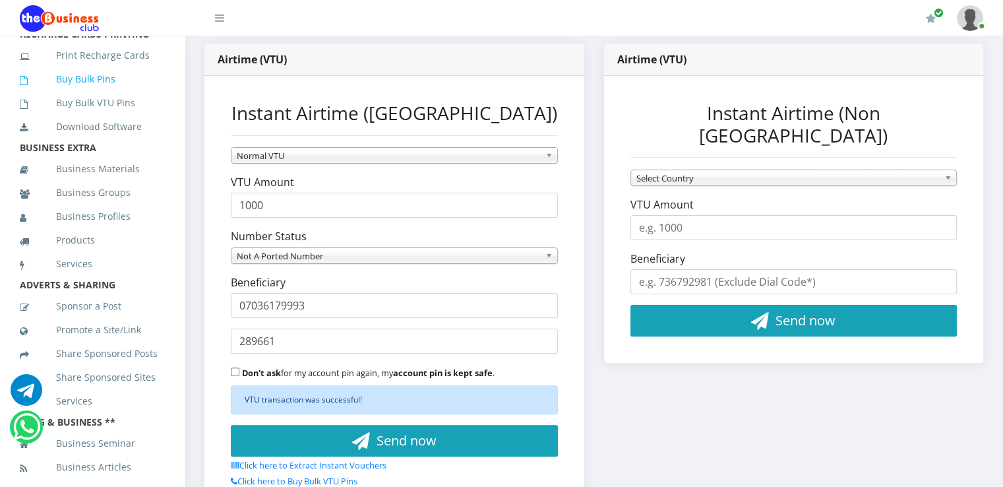
click at [80, 94] on link "Buy Bulk Pins" at bounding box center [92, 79] width 145 height 30
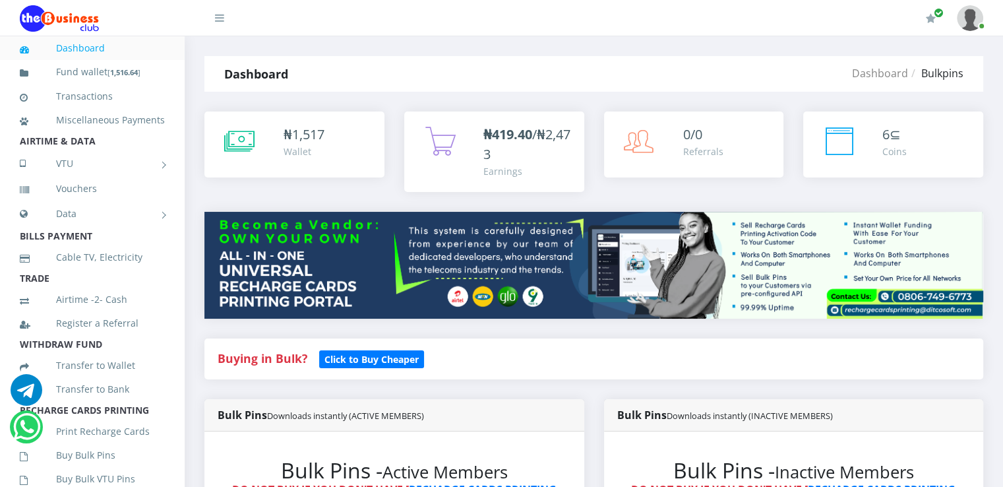
scroll to position [425, 0]
